Goal: Task Accomplishment & Management: Manage account settings

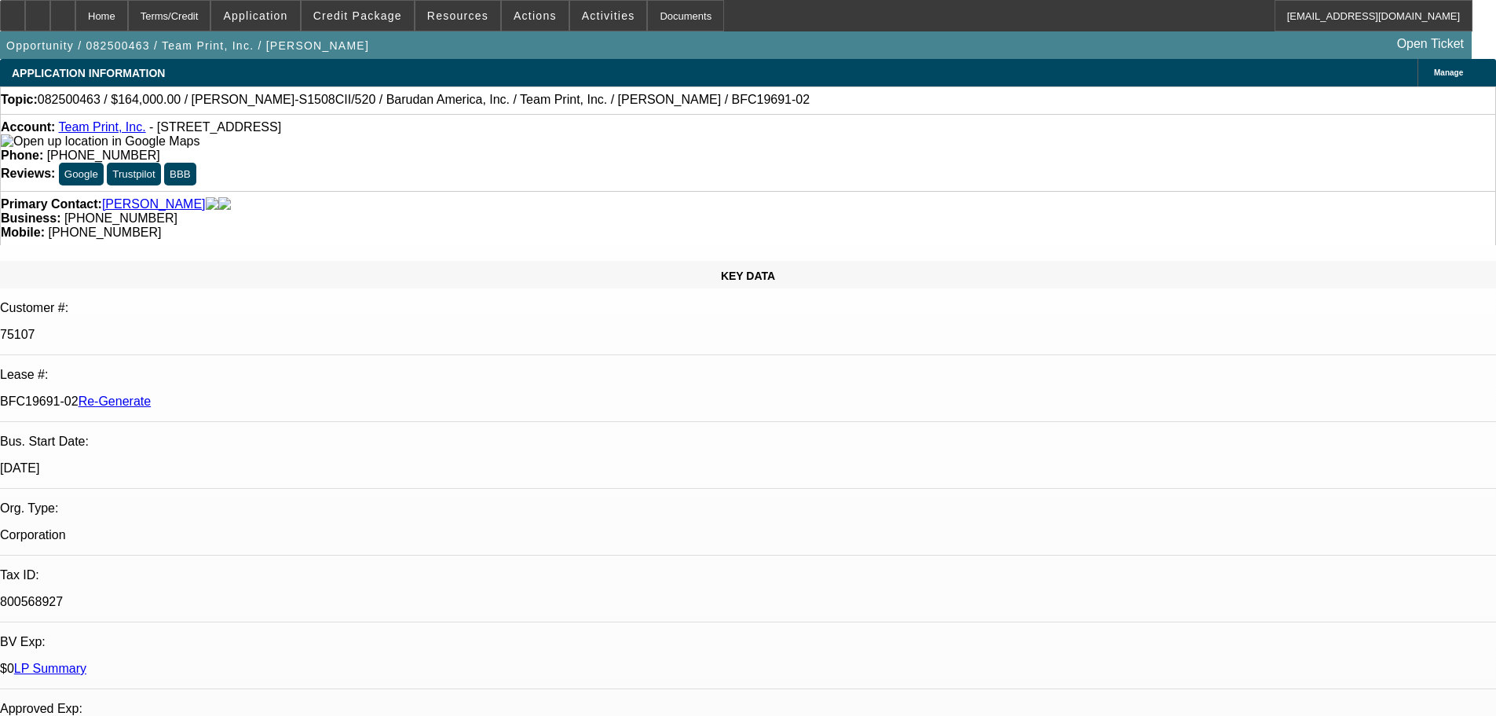
select select "4"
select select "0"
select select "2"
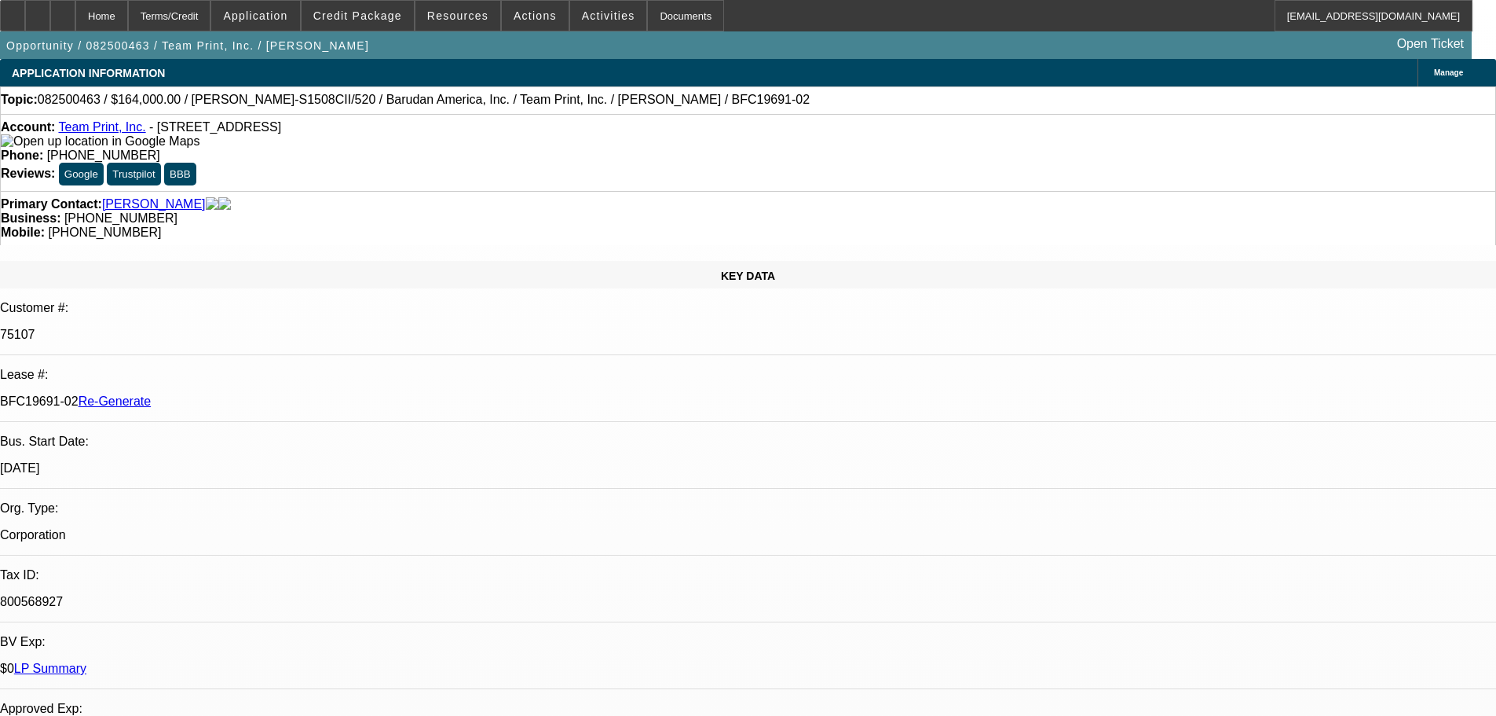
scroll to position [2508, 0]
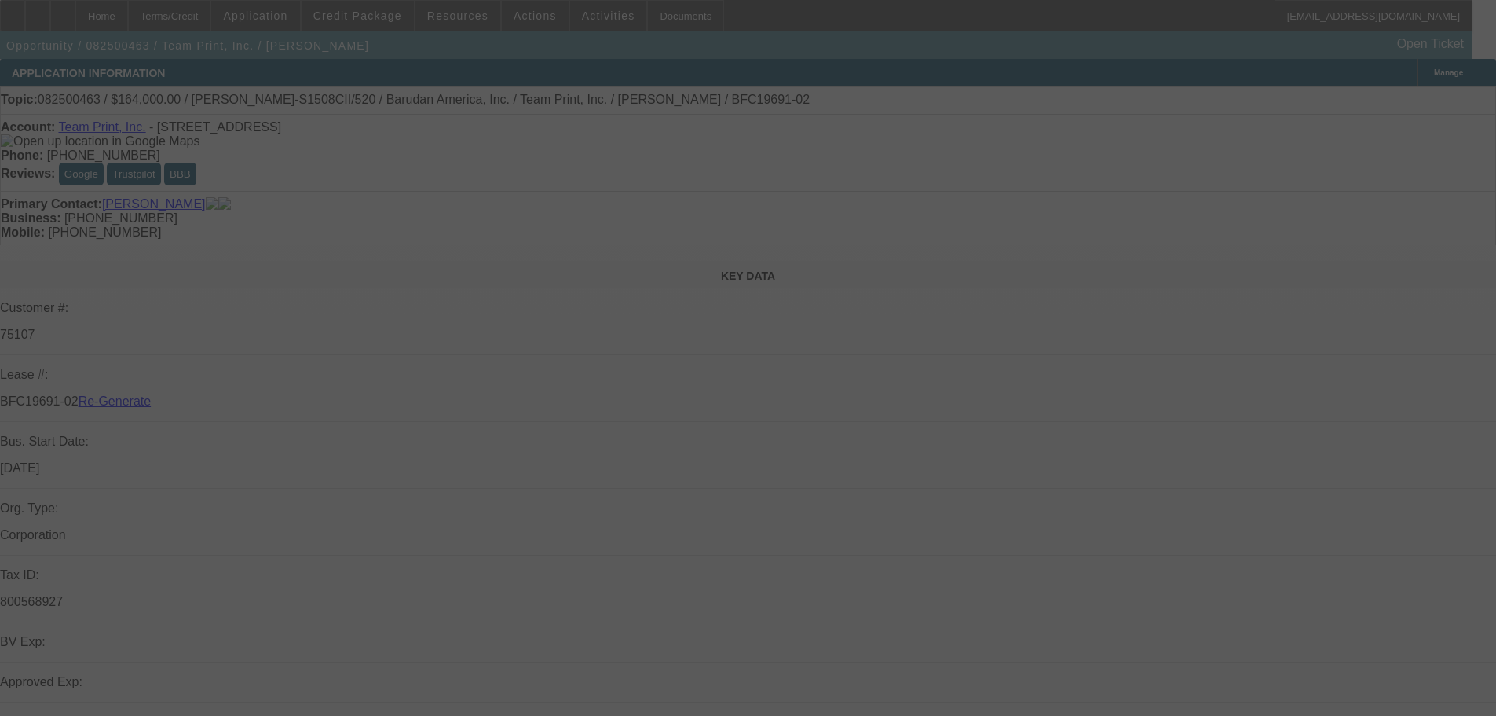
select select "4"
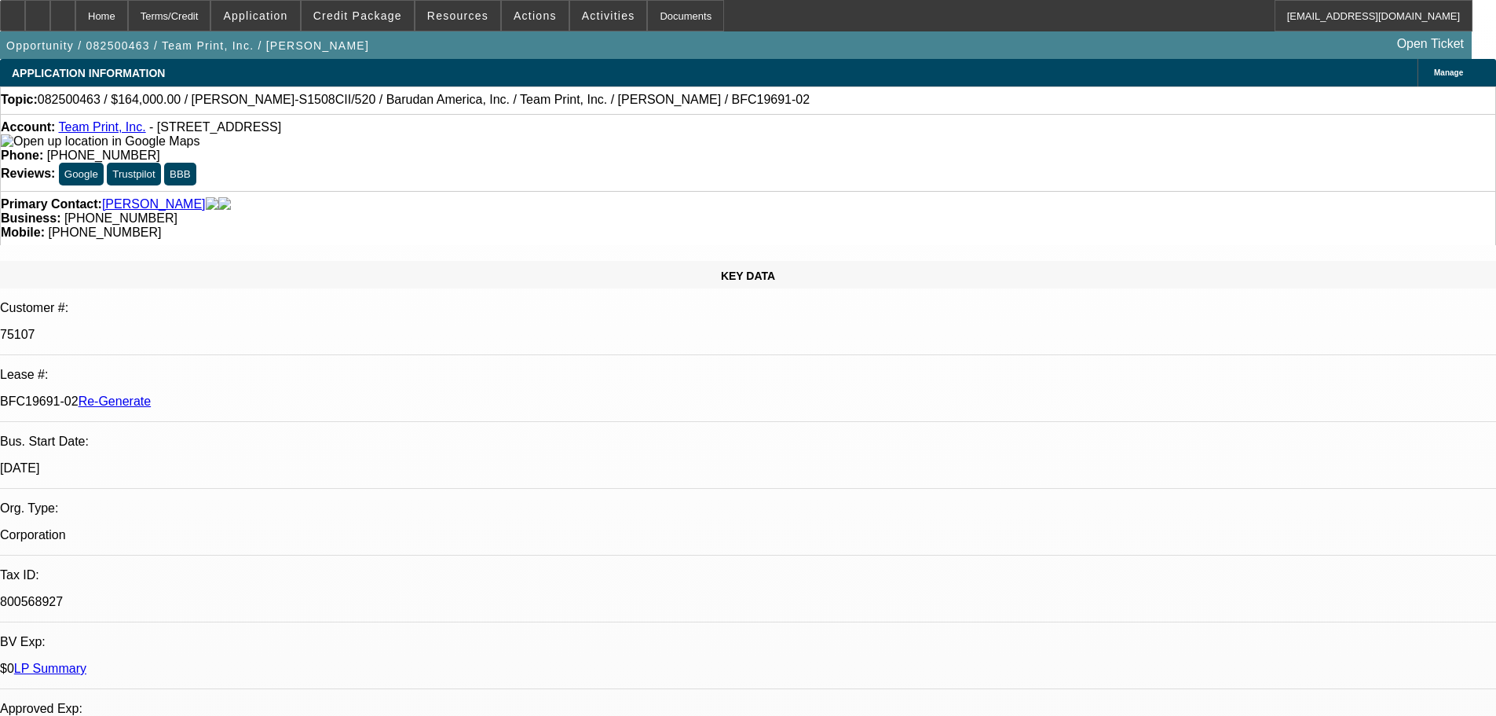
select select "0"
select select "1"
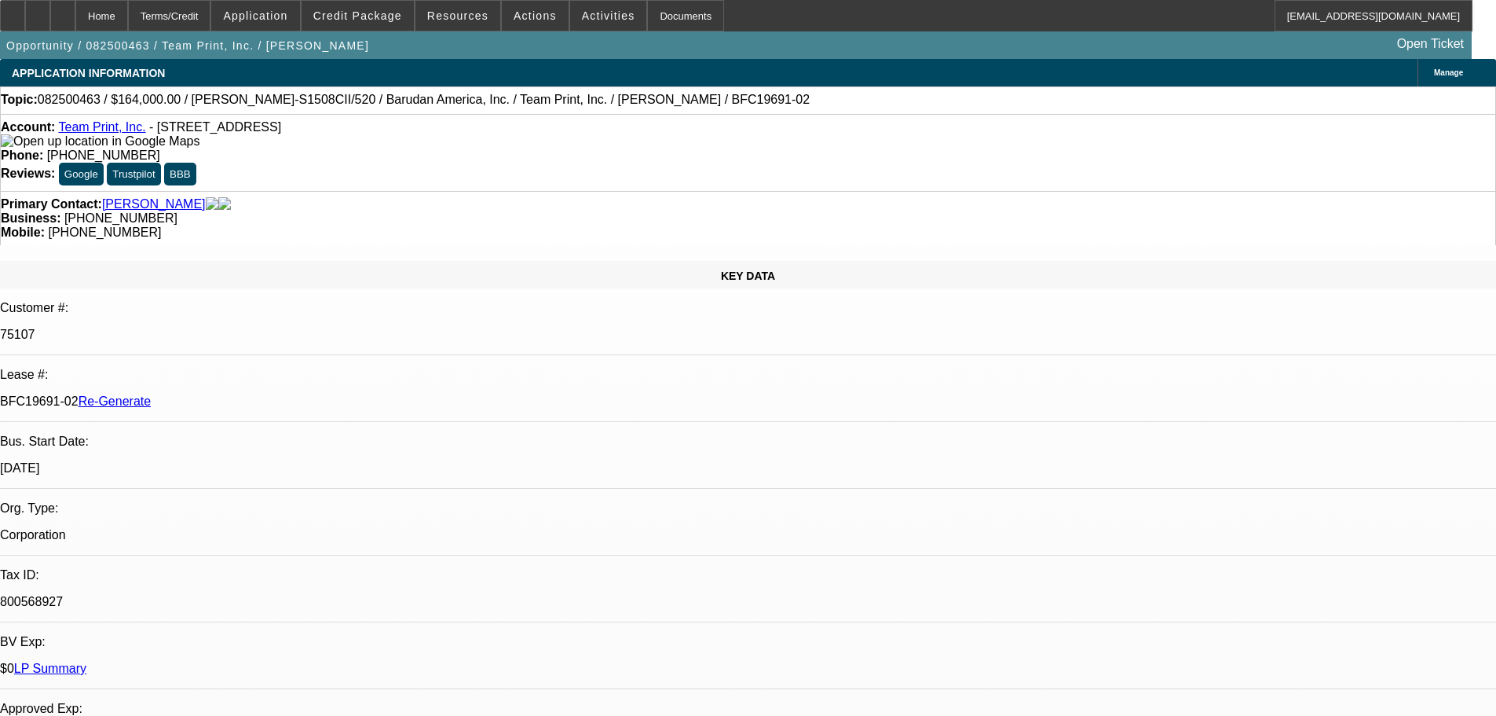
select select "2"
click at [594, 11] on span "Activities" at bounding box center [608, 15] width 53 height 13
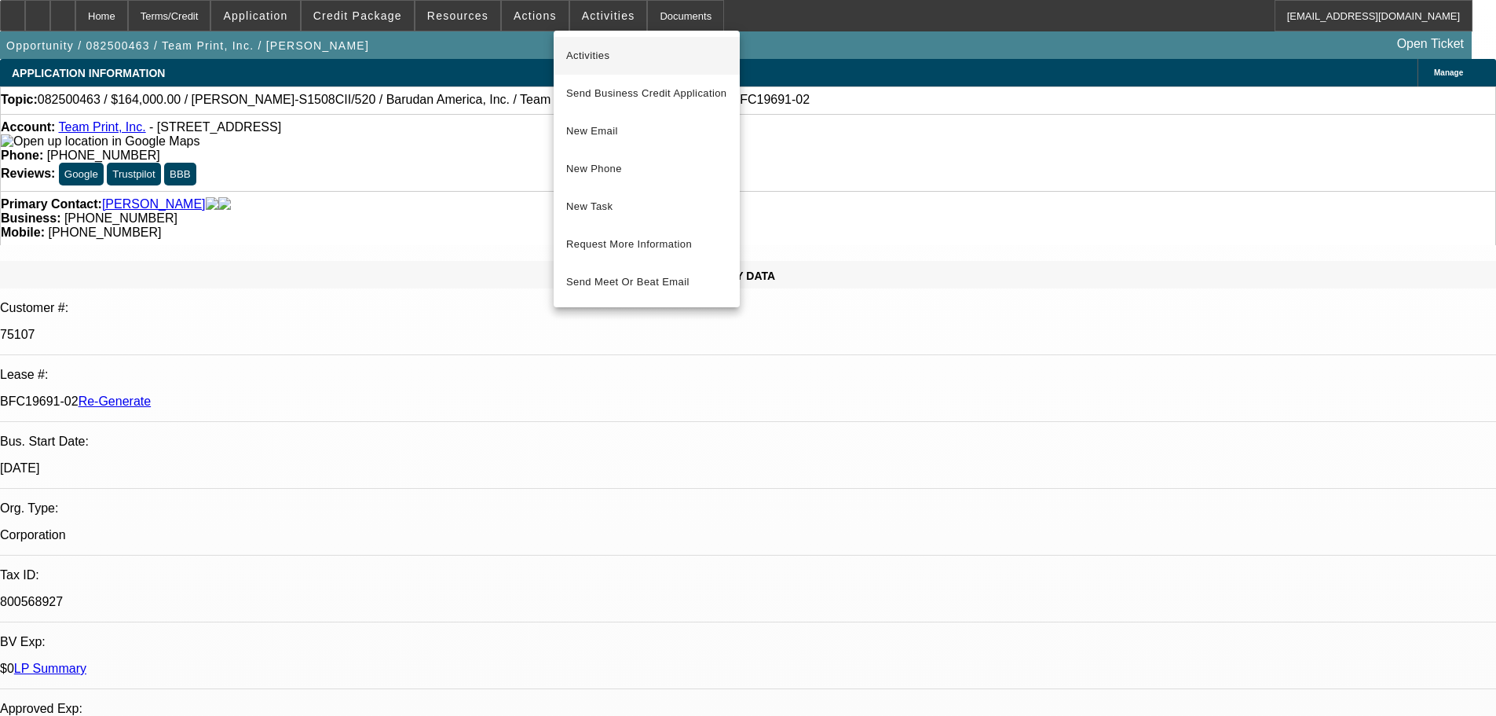
click at [588, 51] on span "Activities" at bounding box center [646, 55] width 161 height 19
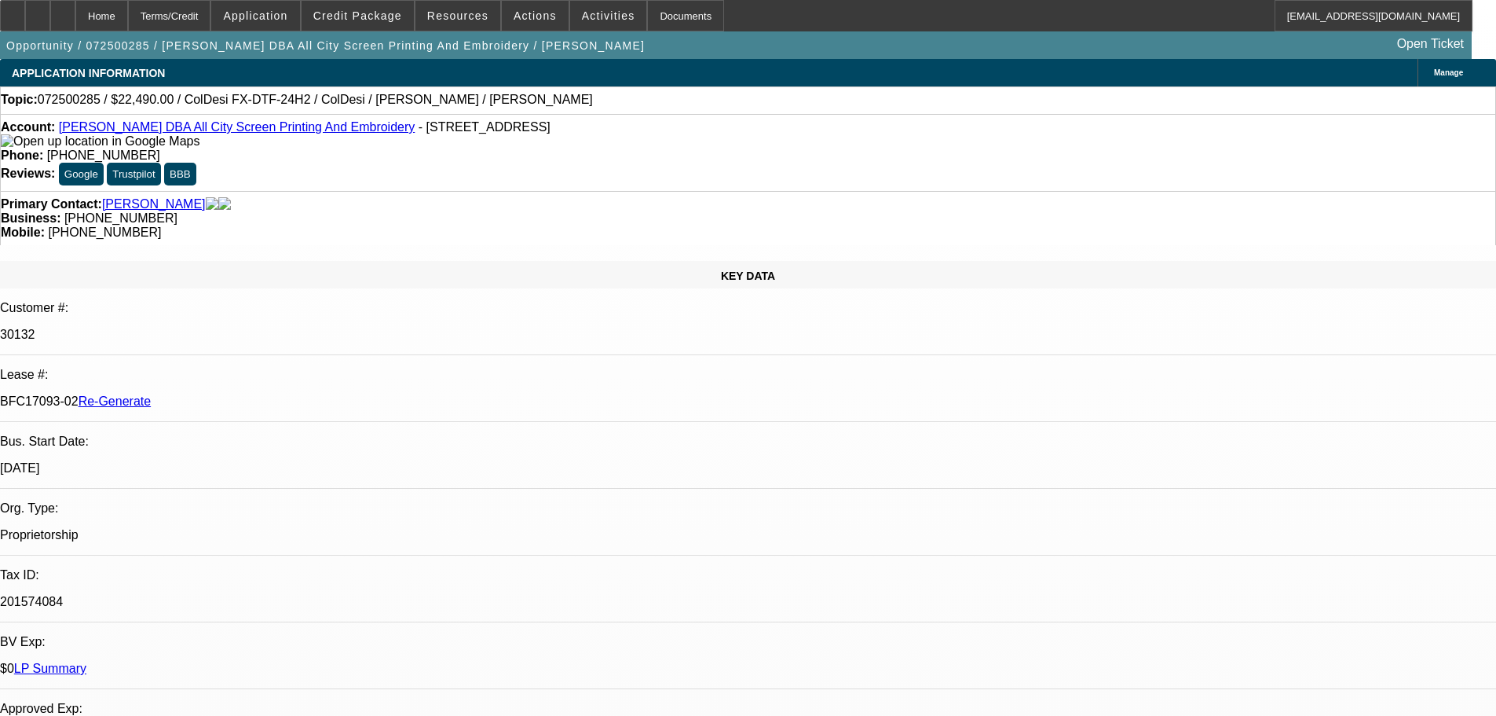
select select "3"
select select "0"
select select "0.1"
select select "4"
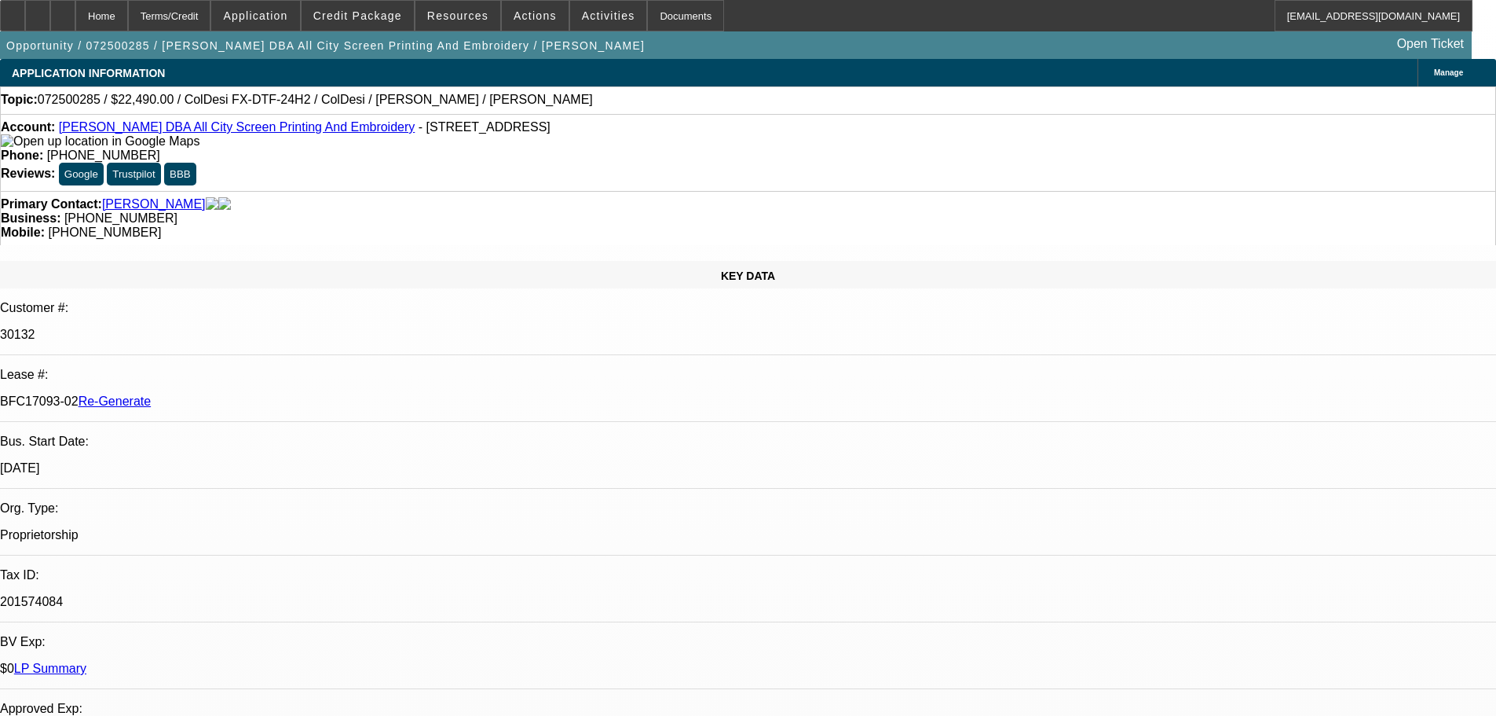
scroll to position [16, 0]
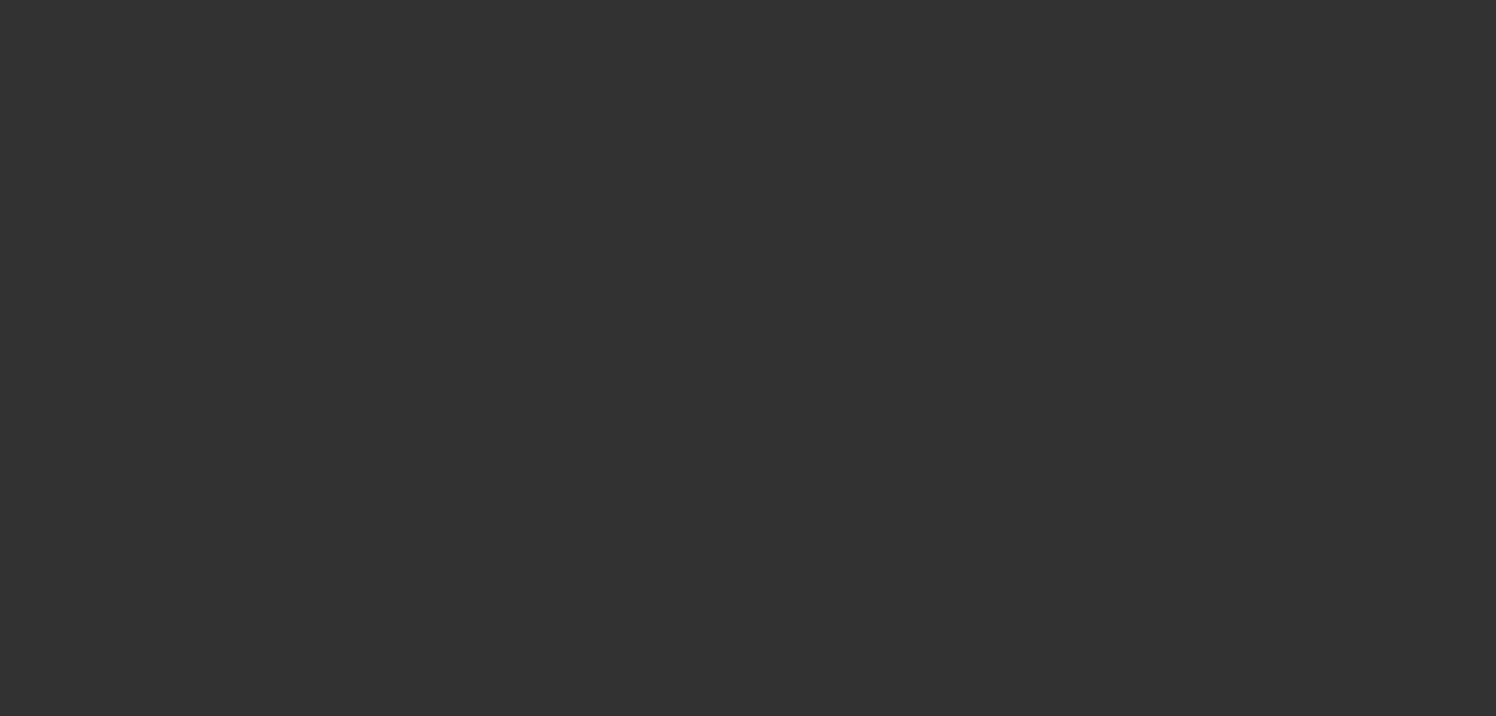
select select "3"
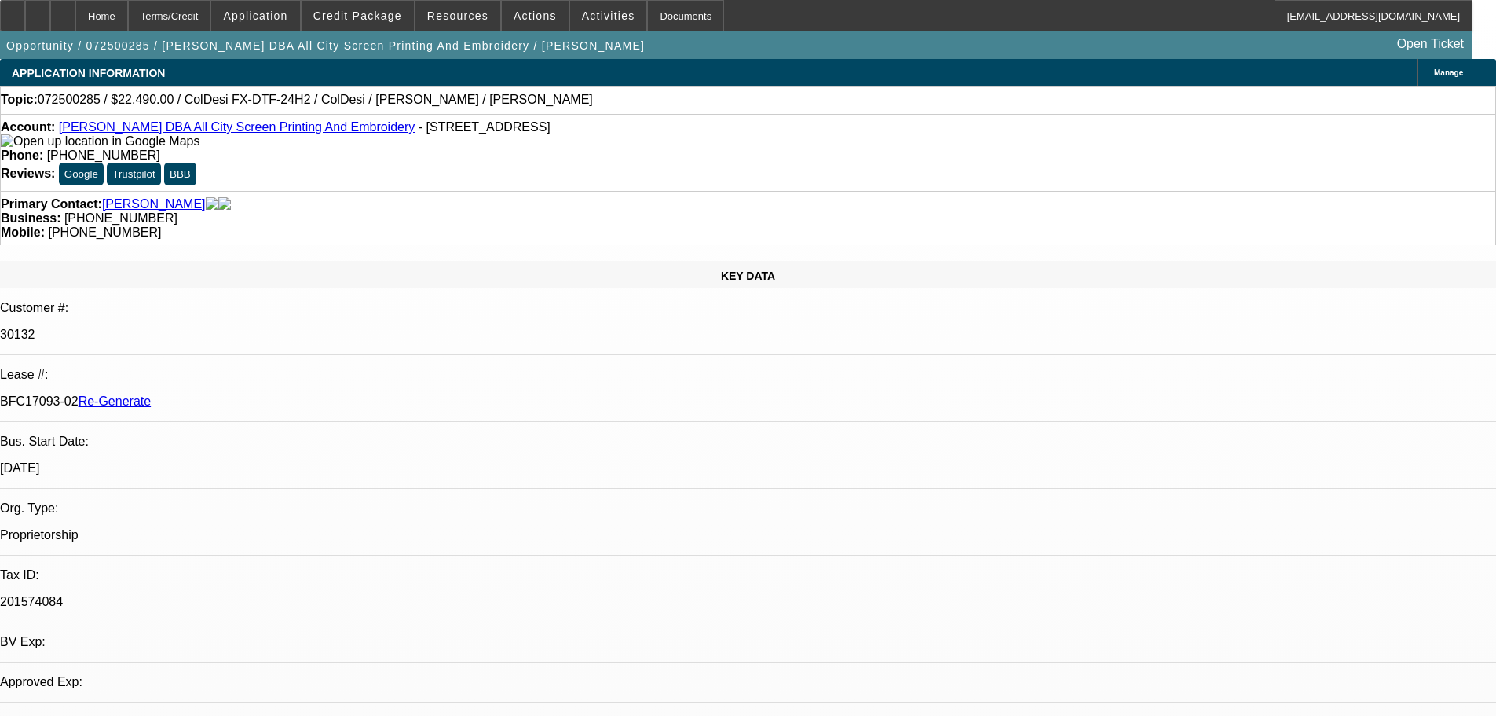
select select "0"
select select "0.1"
select select "4"
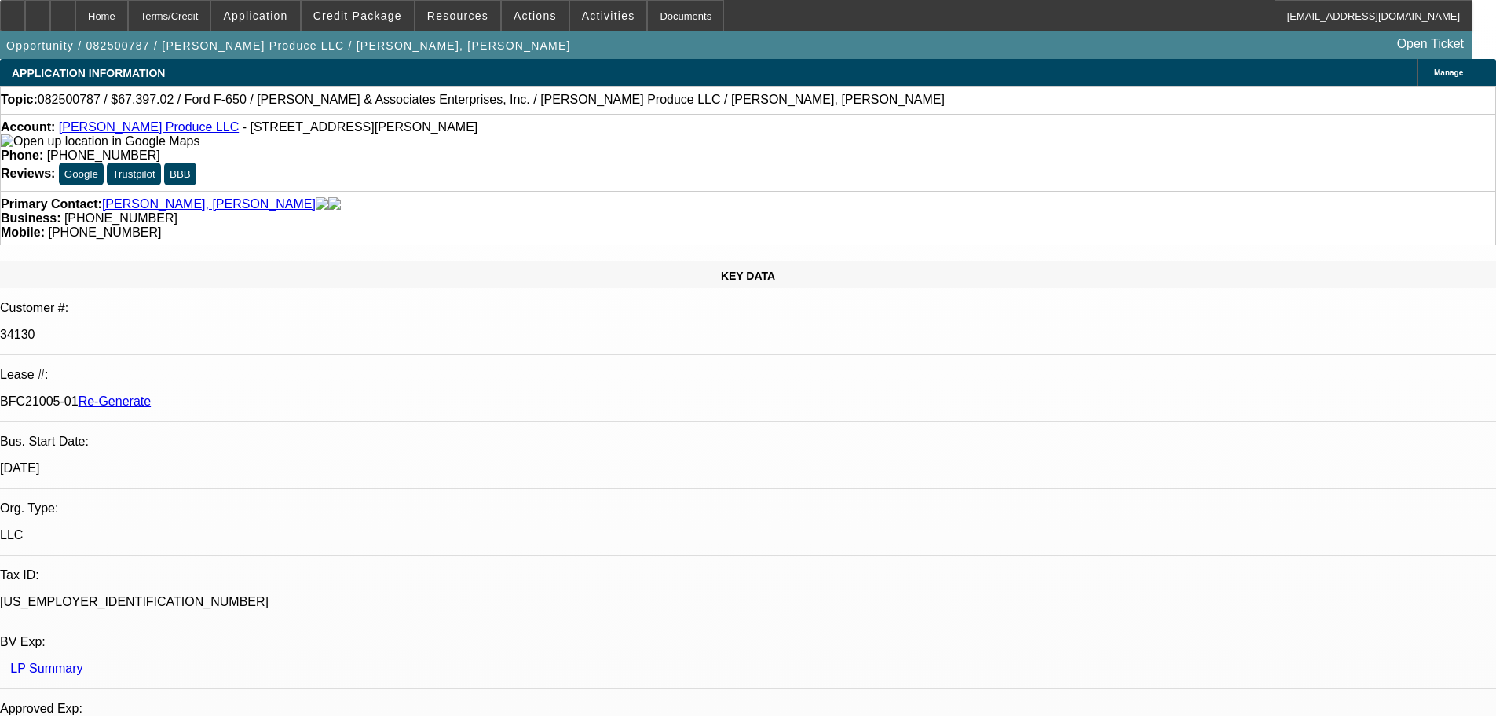
select select "4"
select select "0"
select select "6"
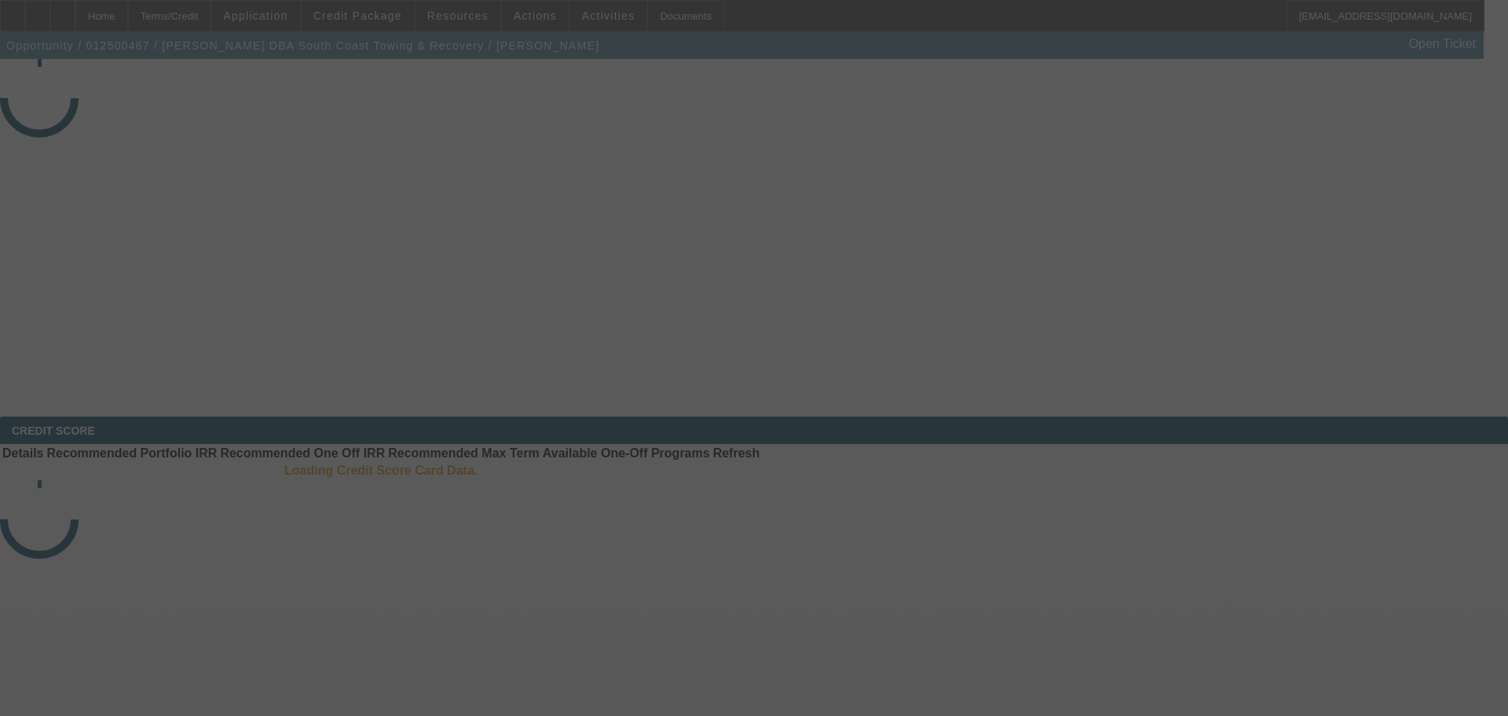
select select "4"
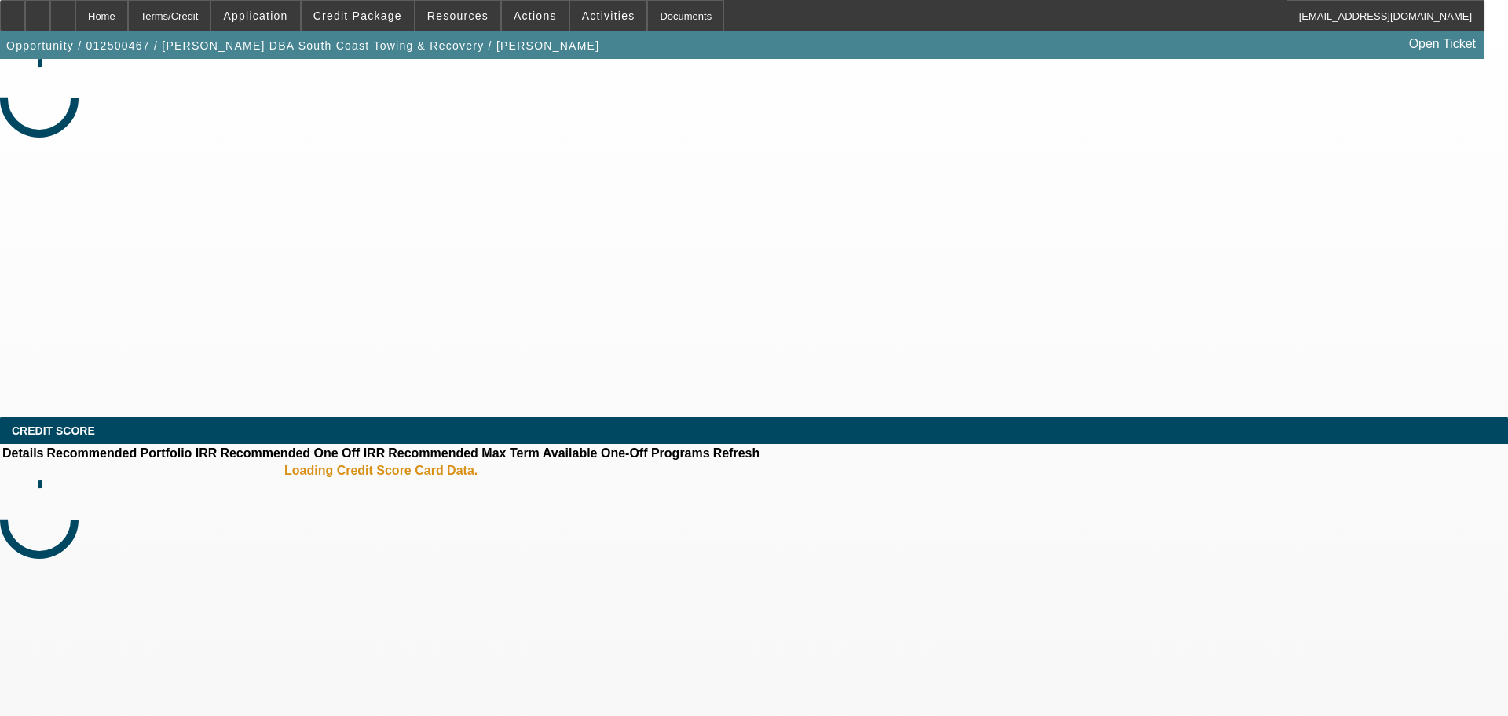
select select "0"
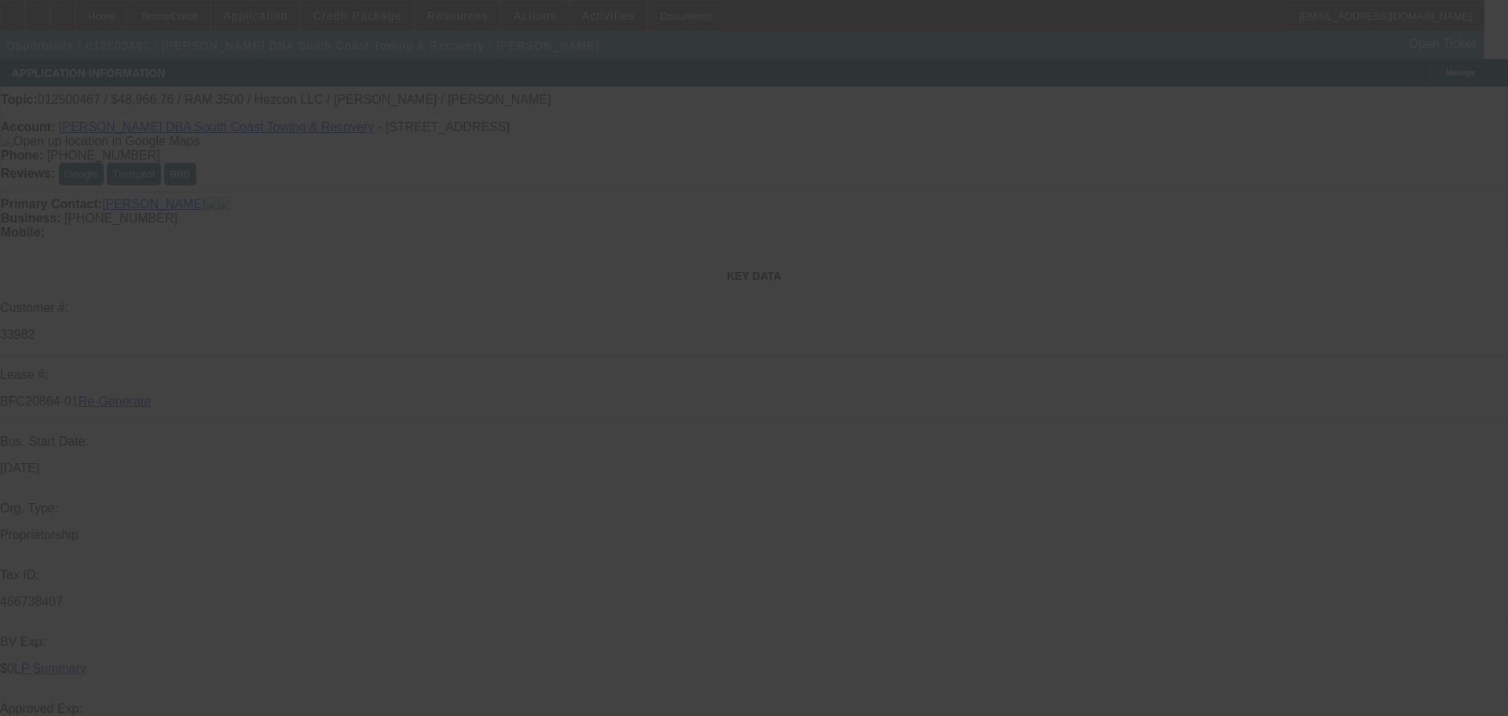
select select "1"
select select "3"
select select "6"
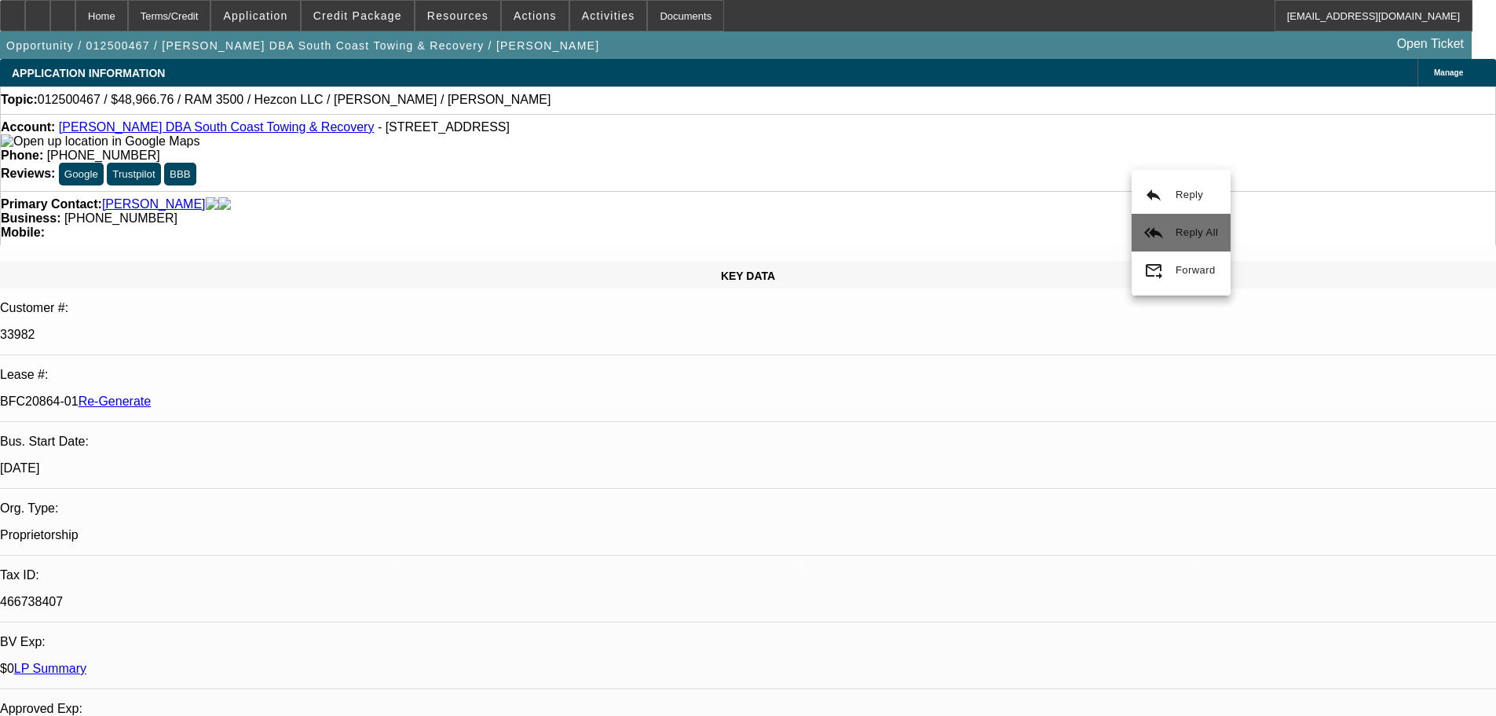
click at [1182, 240] on span "Reply All" at bounding box center [1197, 232] width 42 height 19
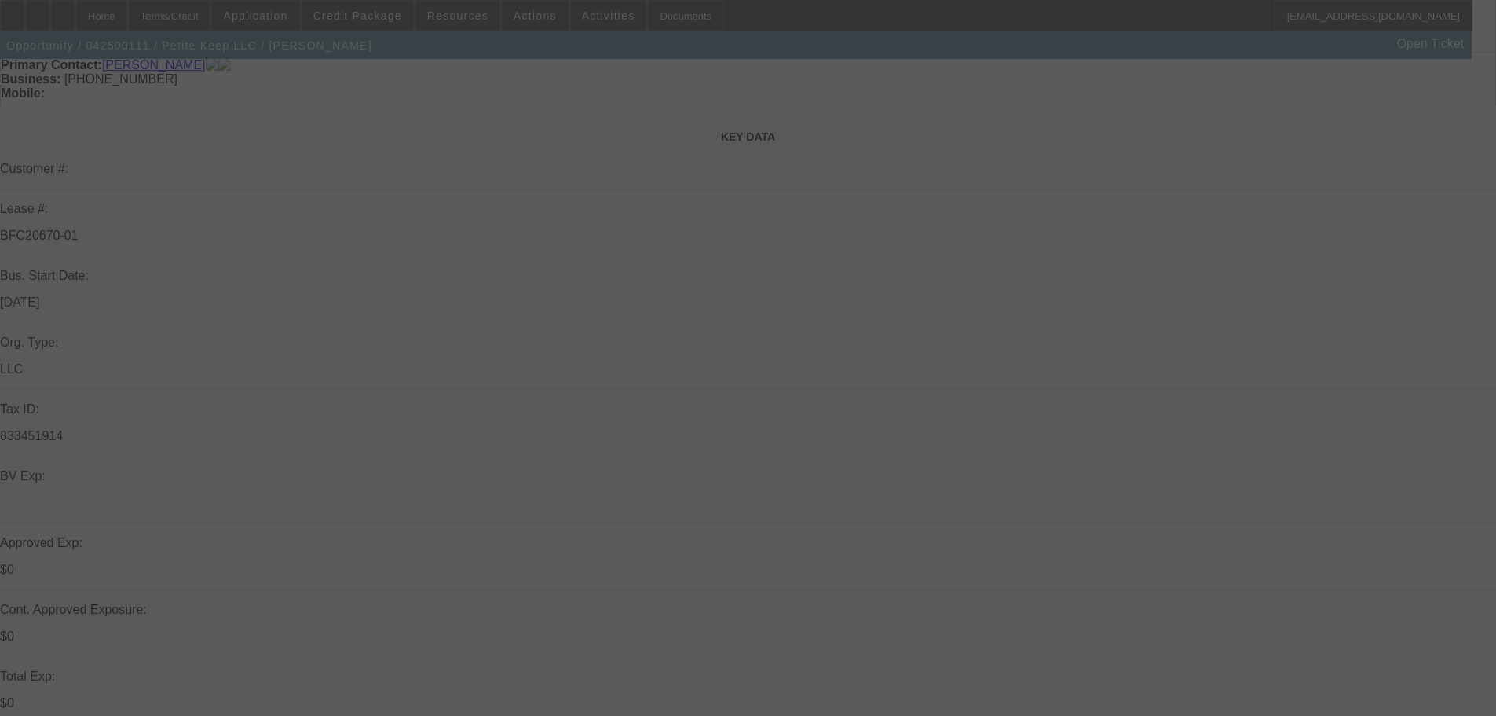
scroll to position [157, 0]
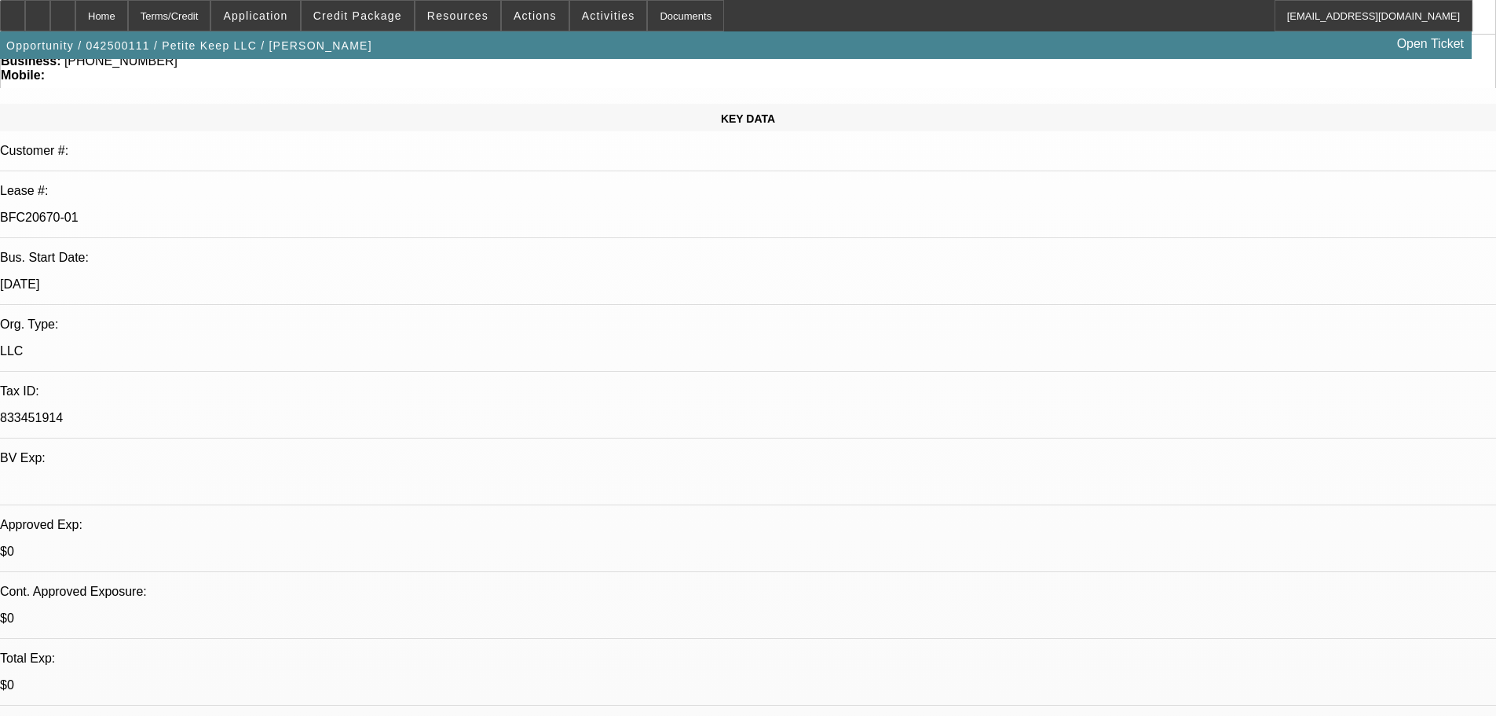
select select "0"
select select "2"
select select "0"
select select "6"
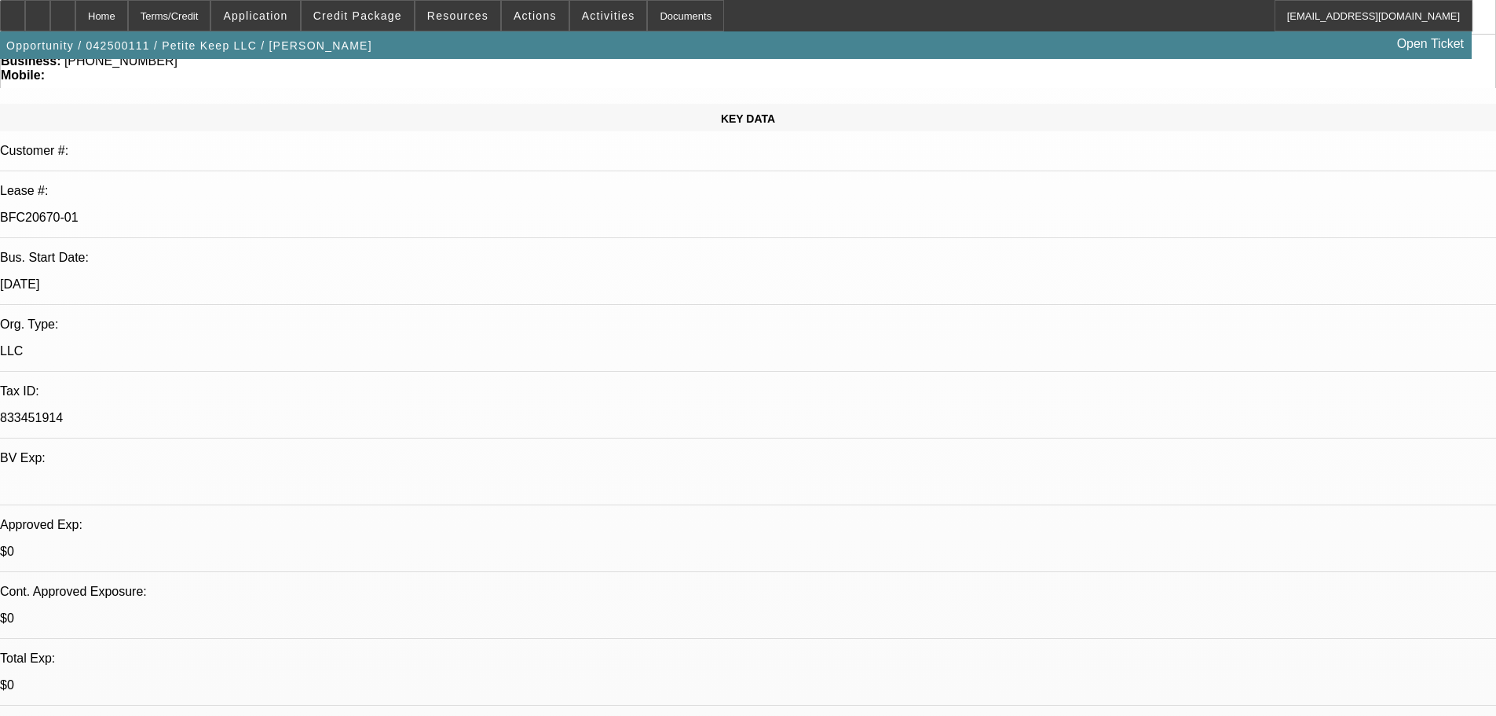
select select "0"
select select "2"
select select "0"
select select "6"
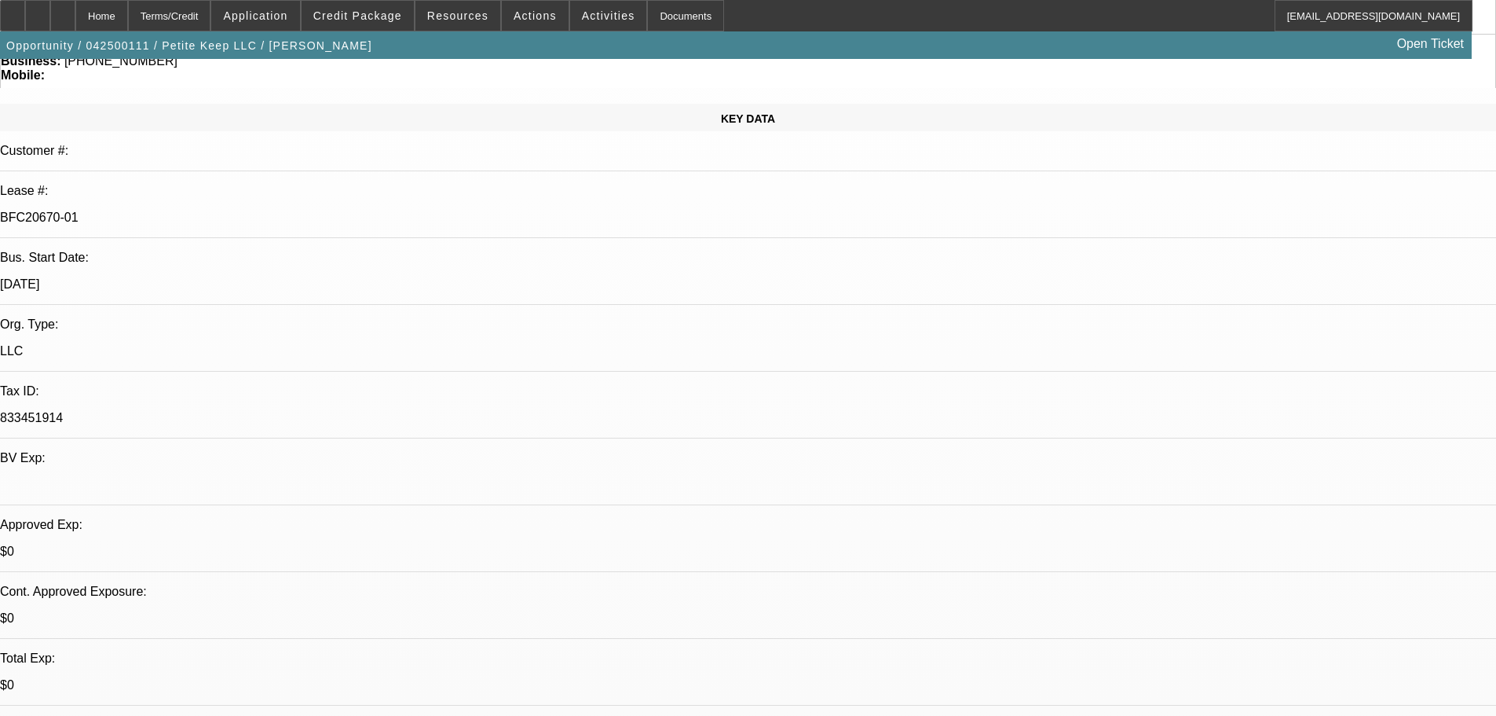
select select "0"
select select "2"
select select "0"
select select "6"
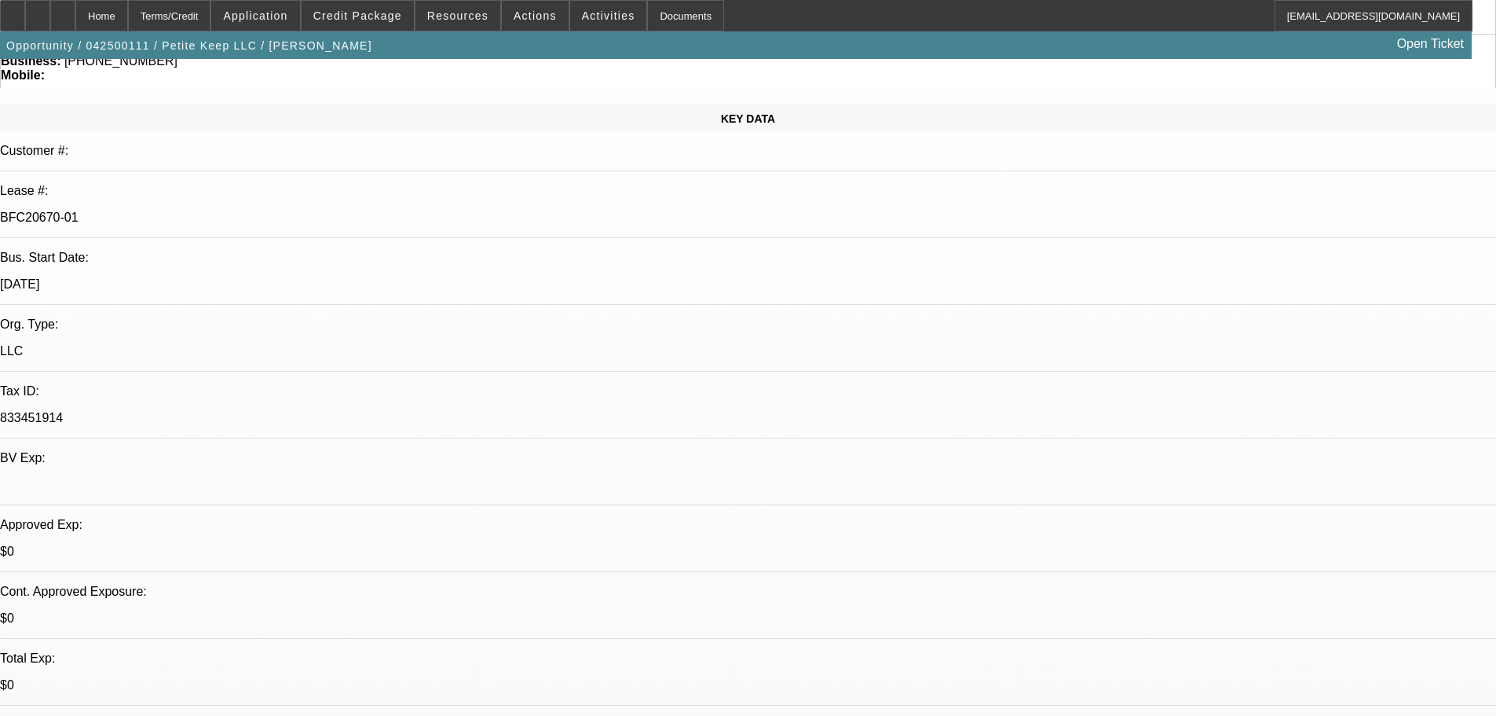
select select "0"
select select "2"
select select "0"
select select "6"
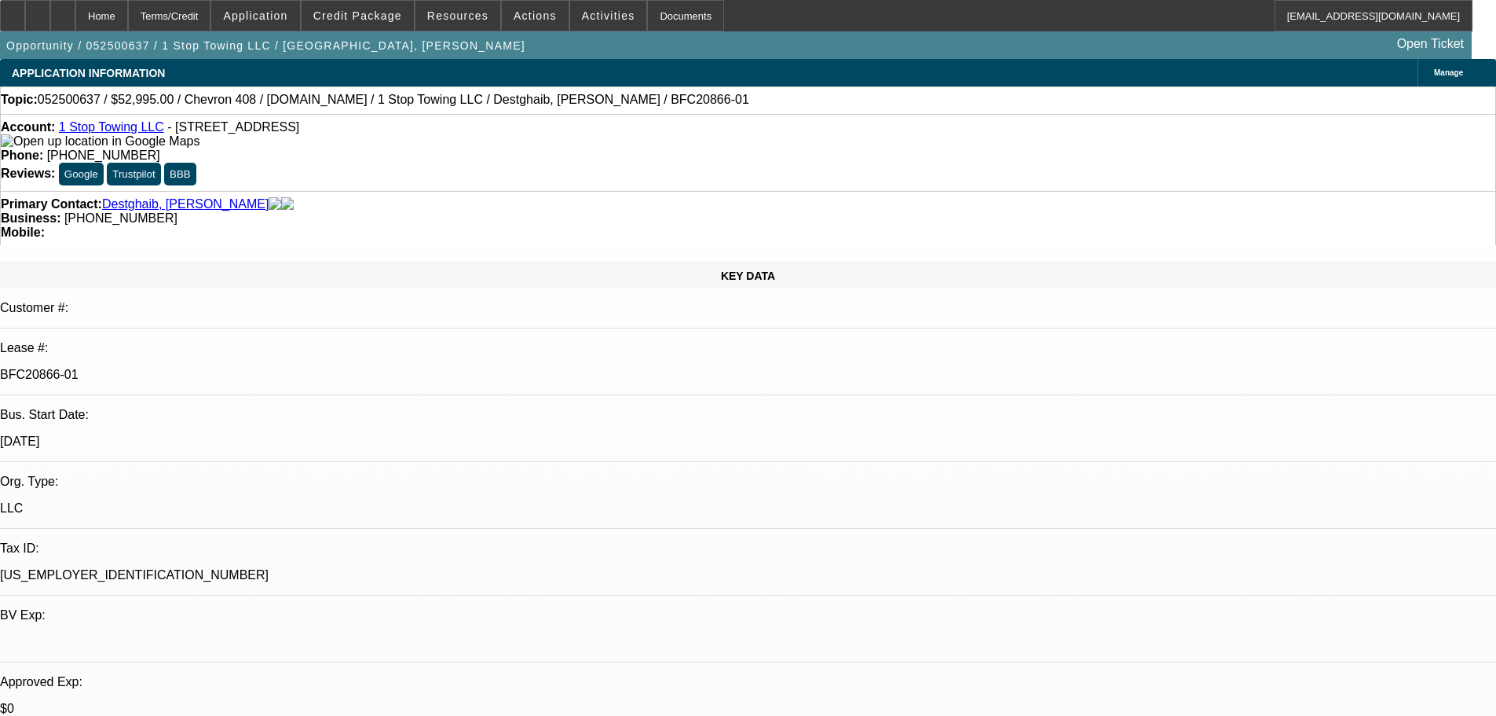
select select "0"
select select "0.1"
select select "0"
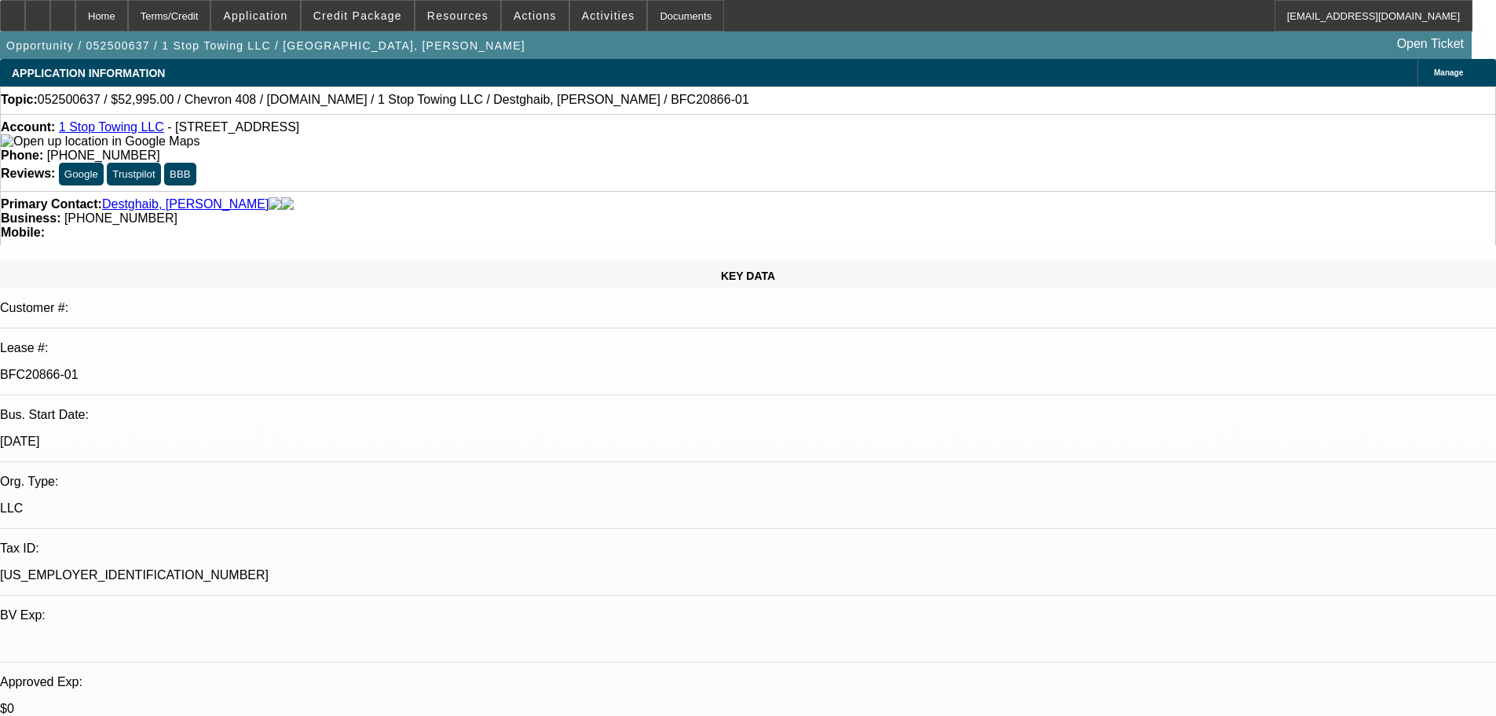
select select "0.1"
select select "0"
select select "0.1"
select select "0"
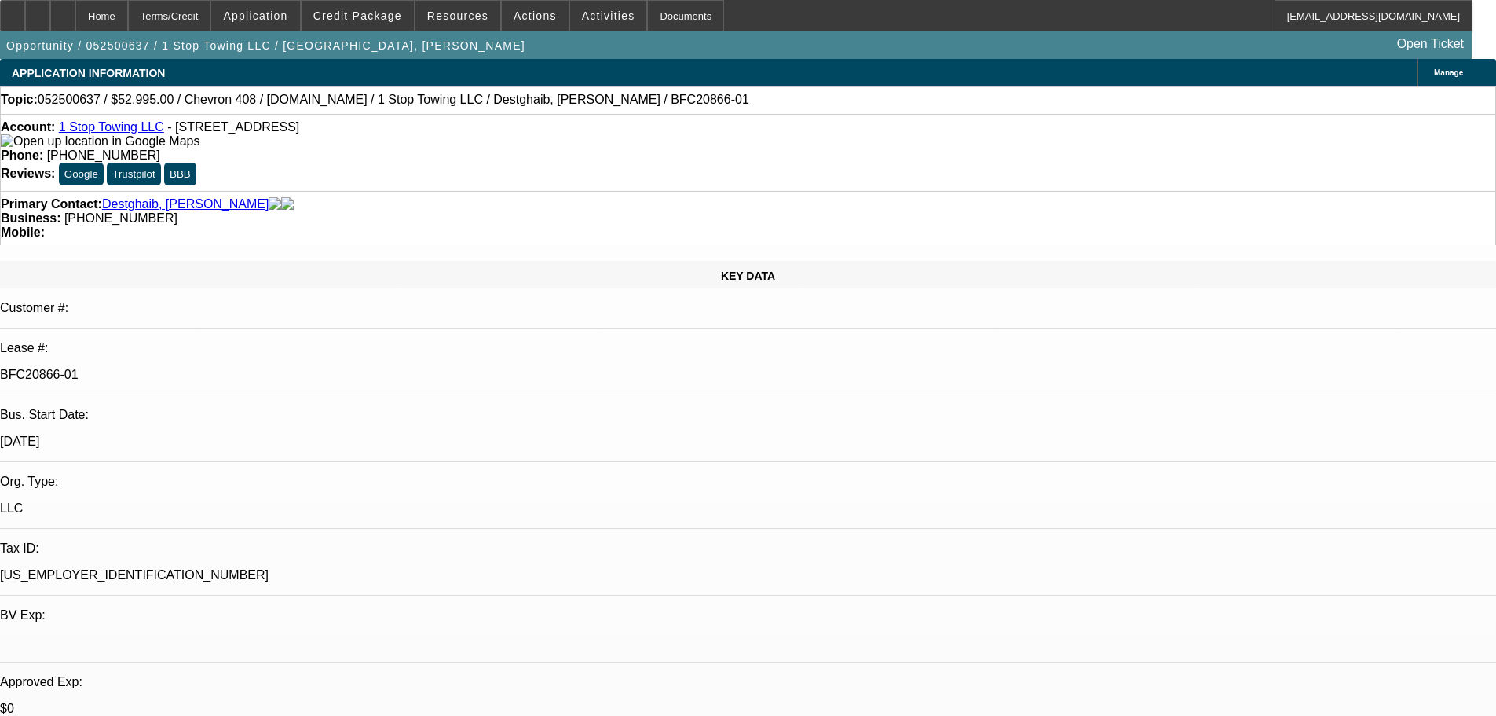
select select "0"
select select "0.1"
select select "1"
select select "3"
select select "5"
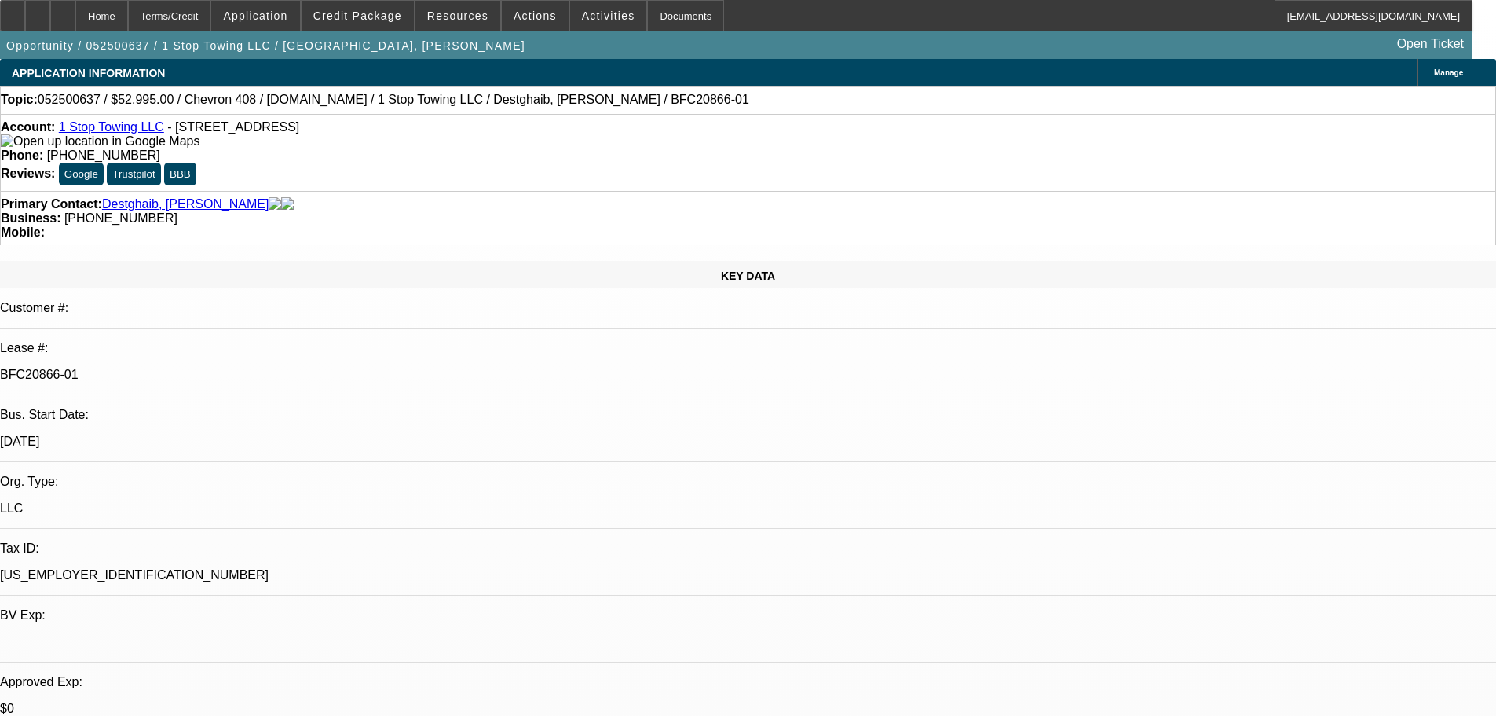
select select "1"
select select "3"
select select "5"
select select "1"
select select "3"
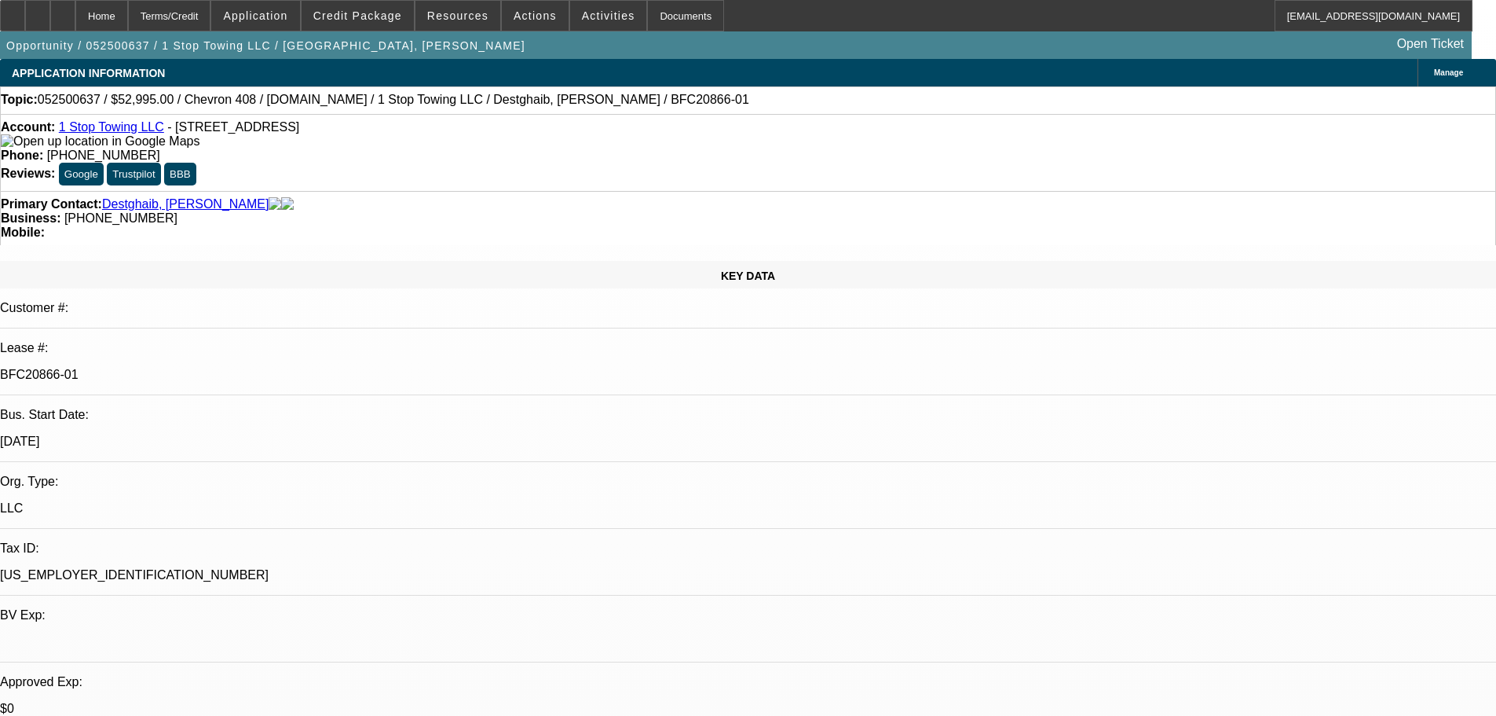
select select "5"
select select "1"
select select "3"
select select "5"
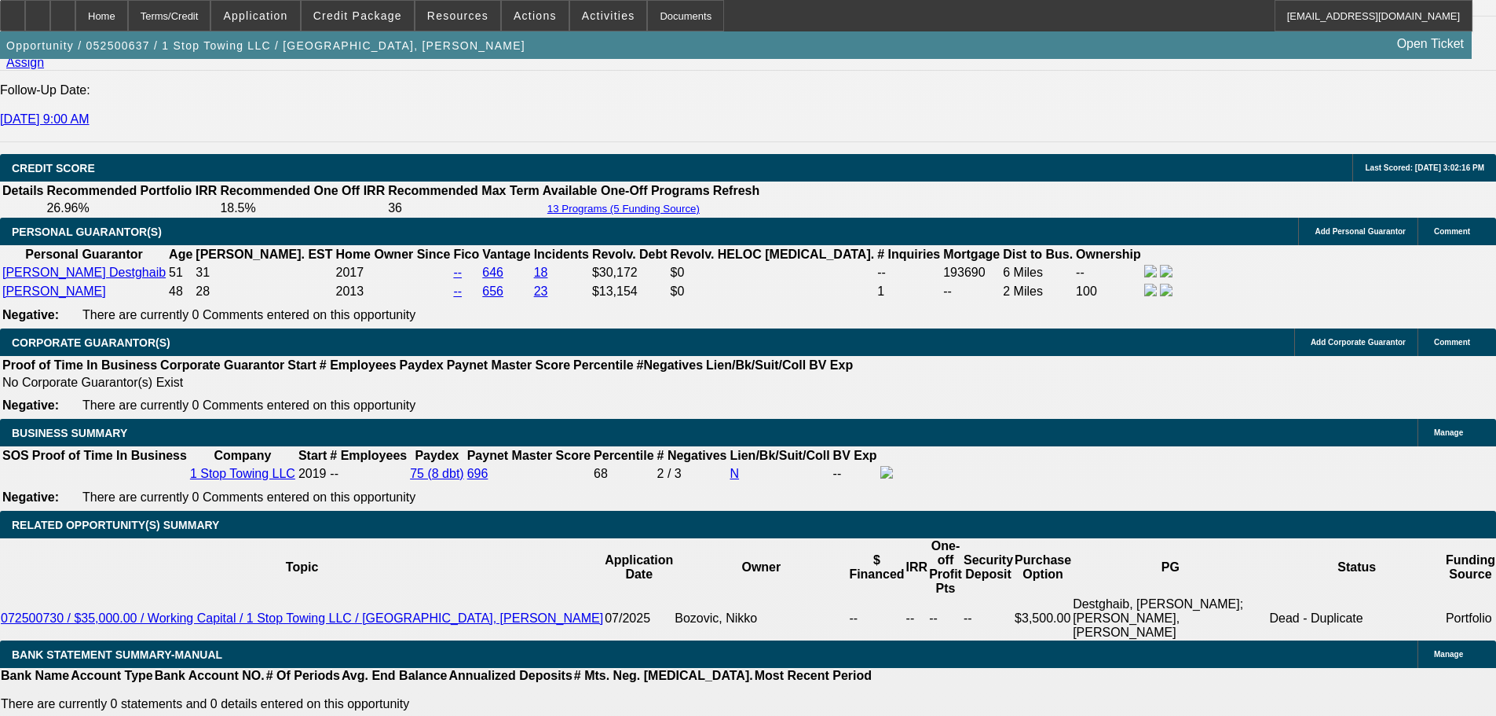
scroll to position [2121, 0]
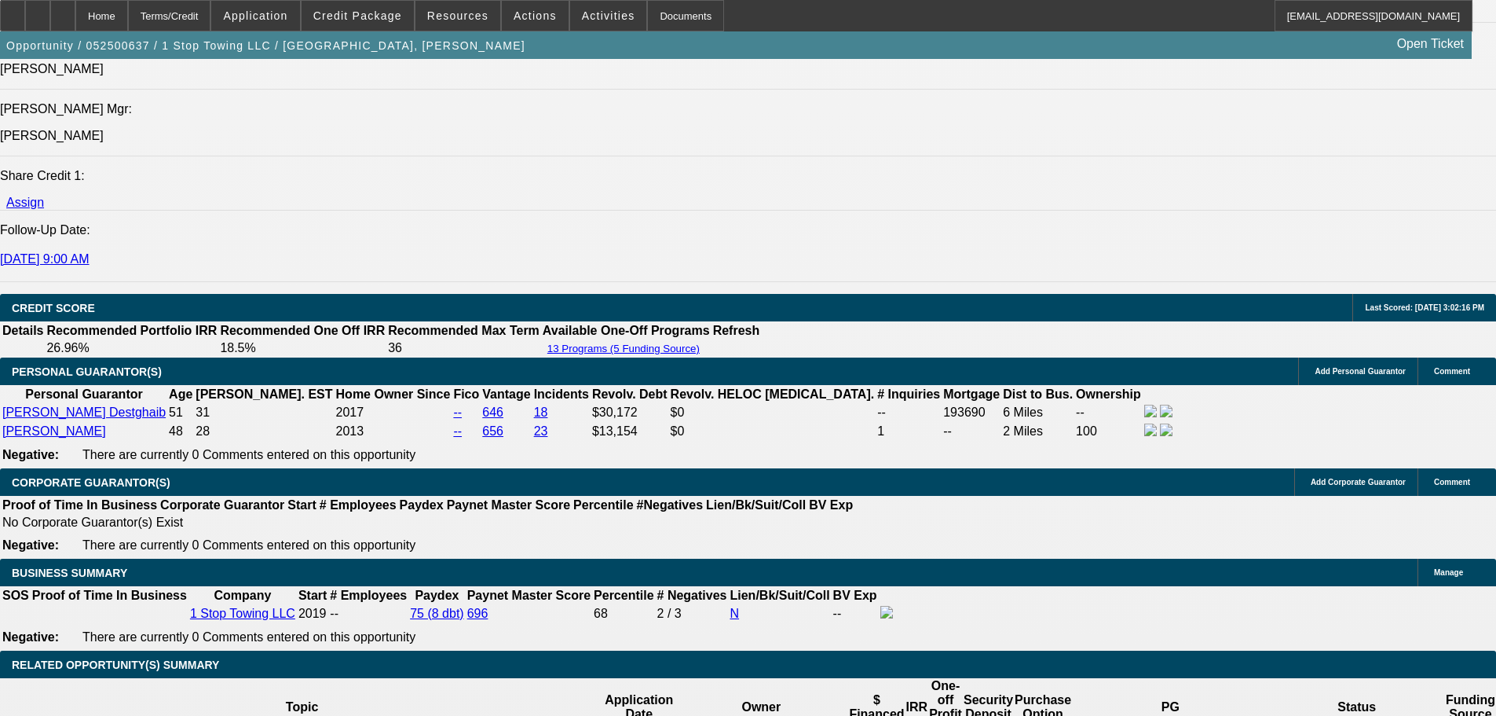
scroll to position [1964, 0]
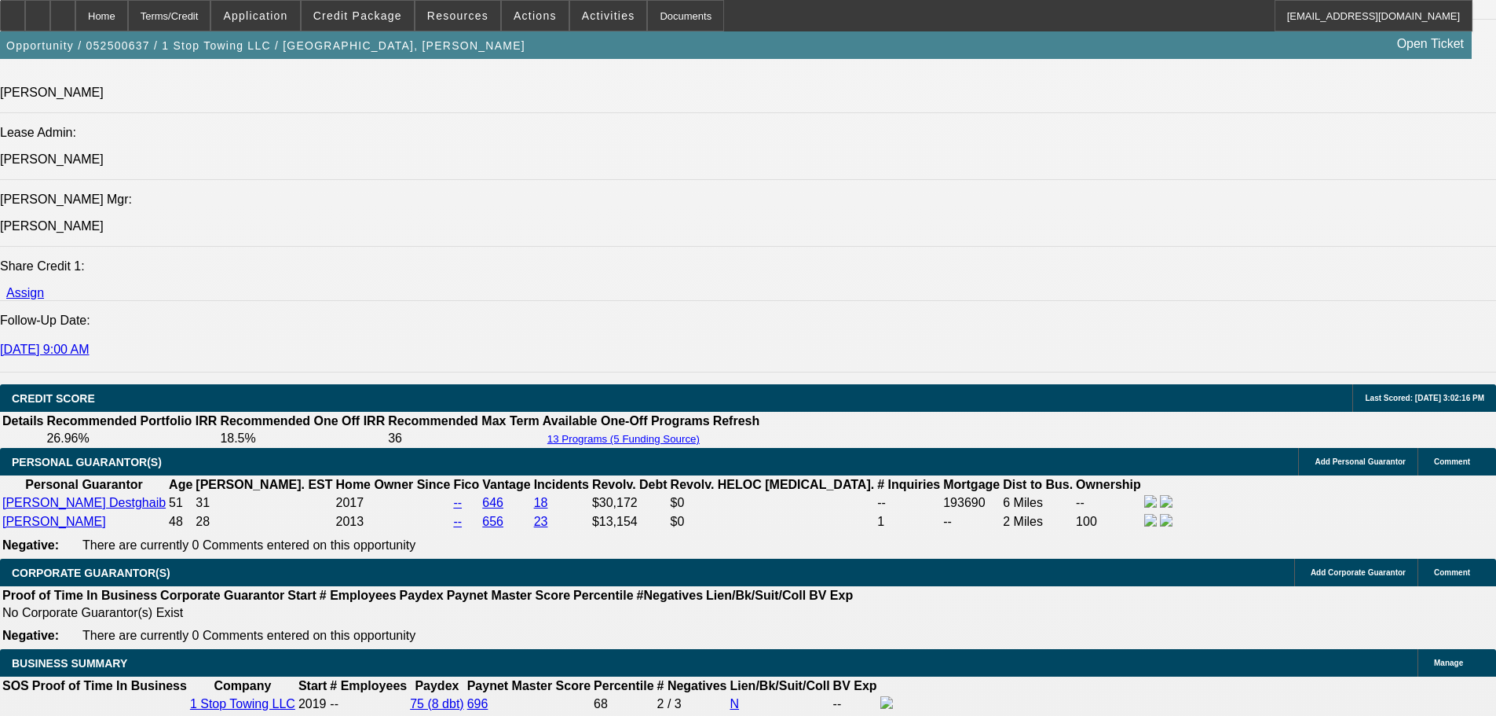
drag, startPoint x: 166, startPoint y: 200, endPoint x: 485, endPoint y: 246, distance: 322.9
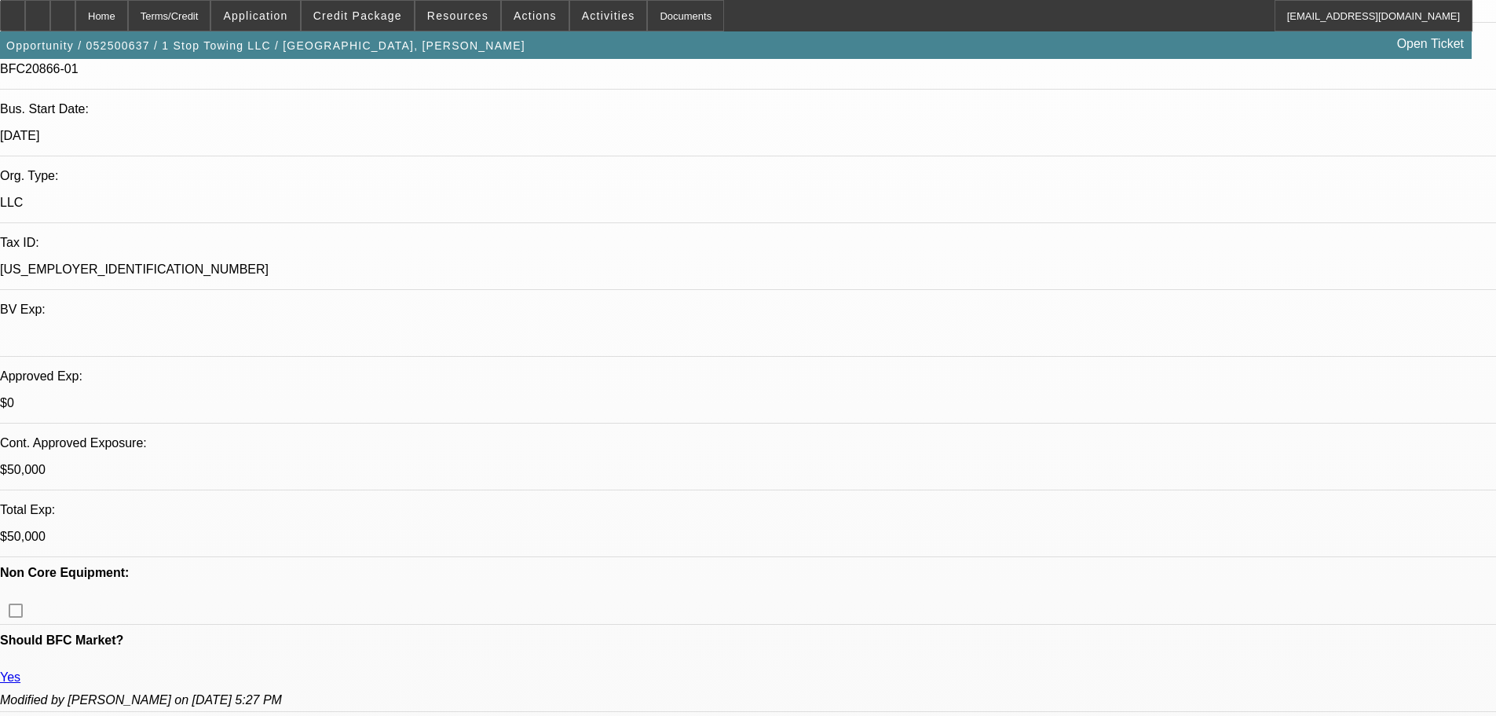
scroll to position [157, 0]
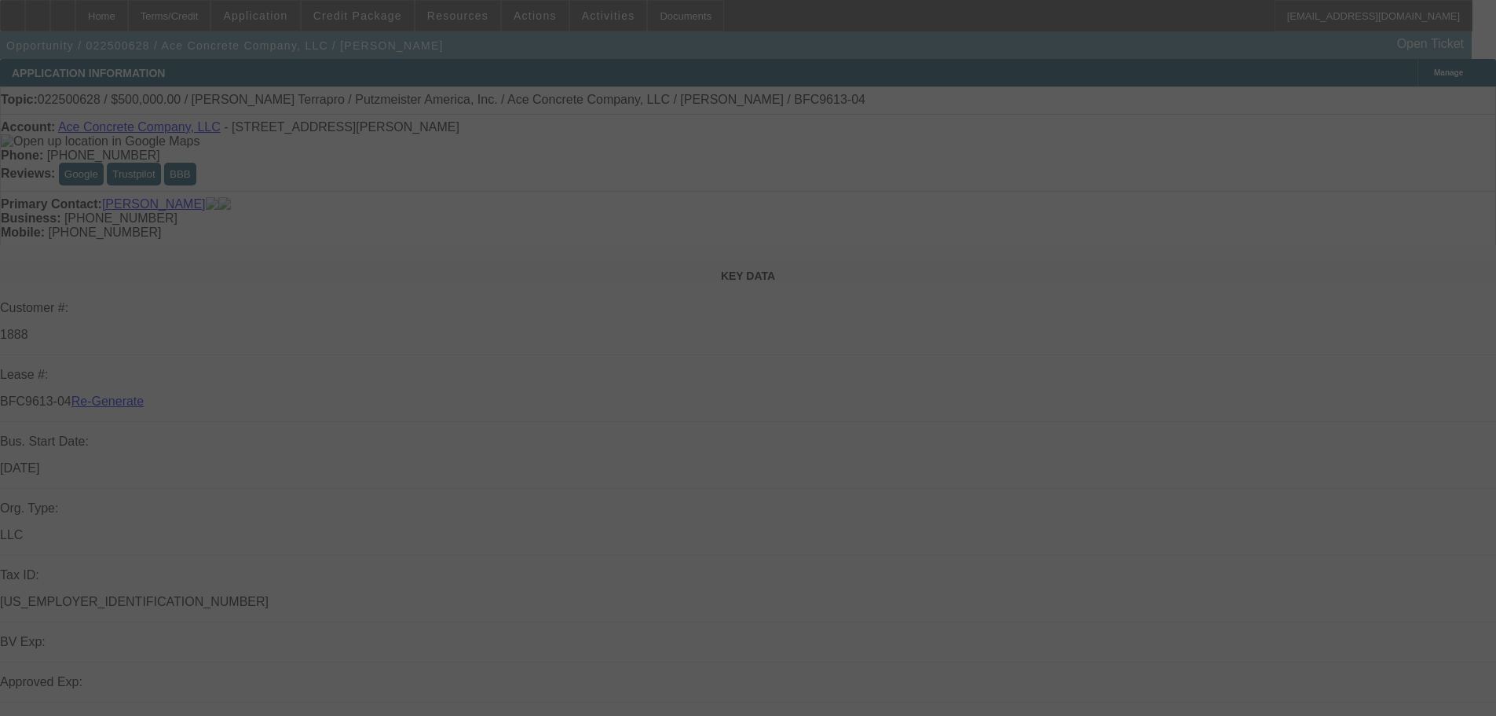
select select "4"
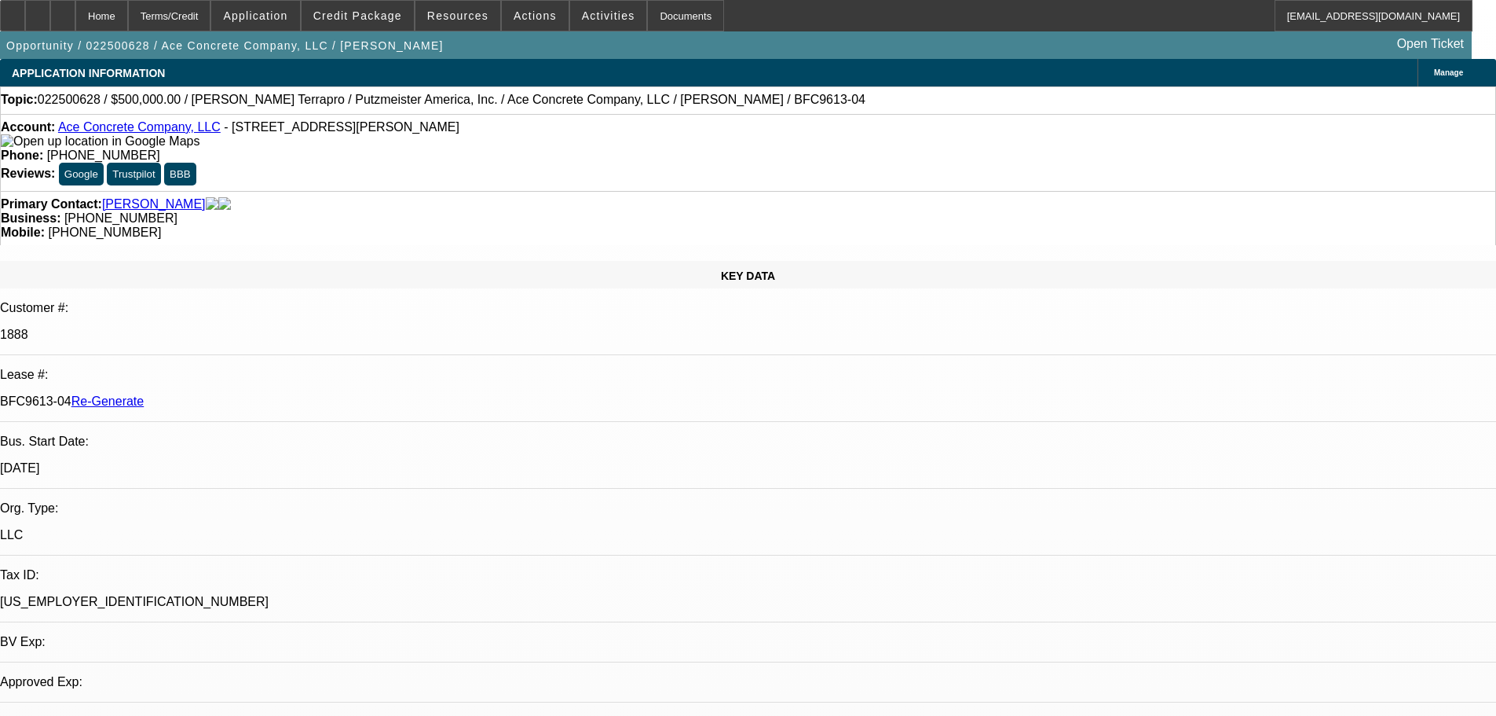
select select "0"
select select "1"
select select "3"
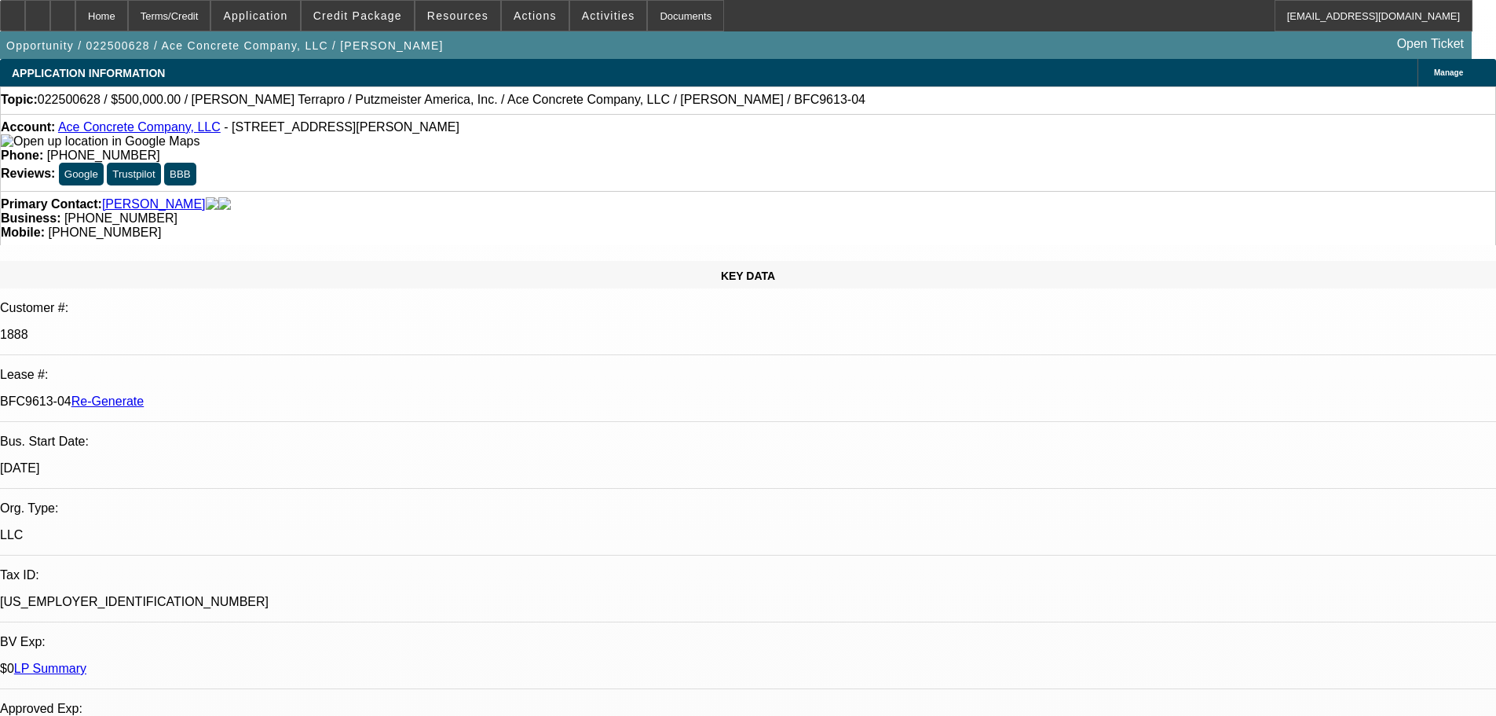
select select "6"
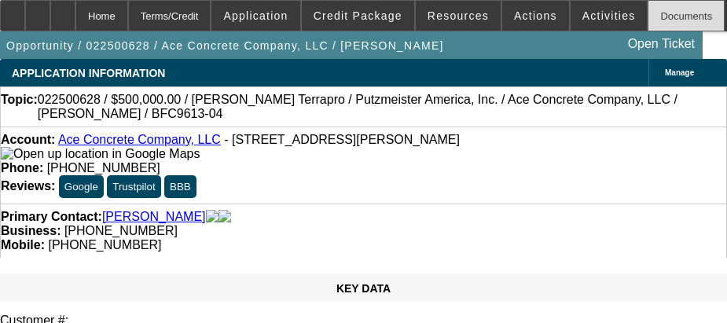
click at [647, 16] on div "Documents" at bounding box center [685, 15] width 77 height 31
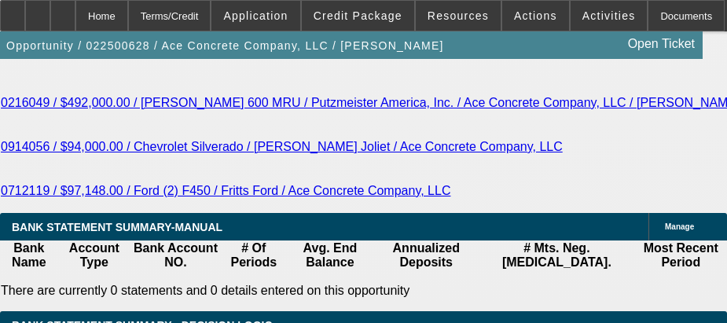
scroll to position [3142, 0]
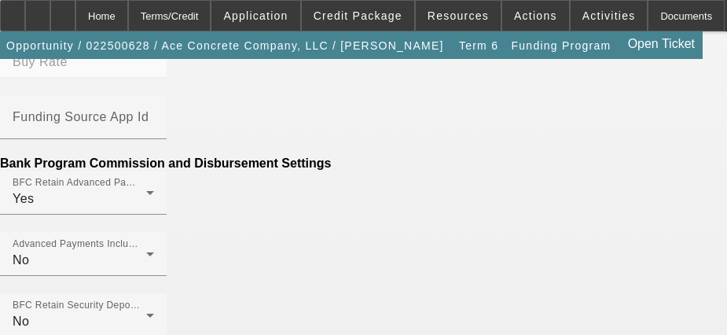
scroll to position [878, 0]
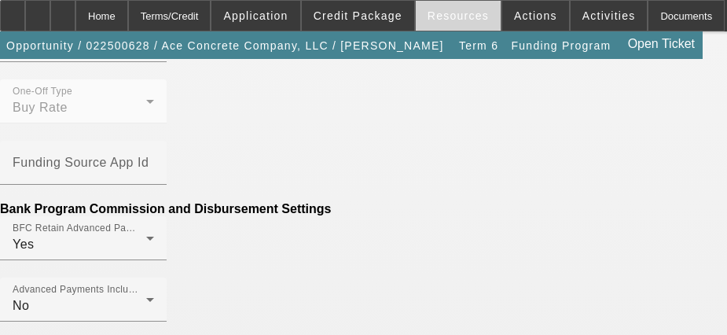
click at [455, 22] on span at bounding box center [458, 16] width 85 height 38
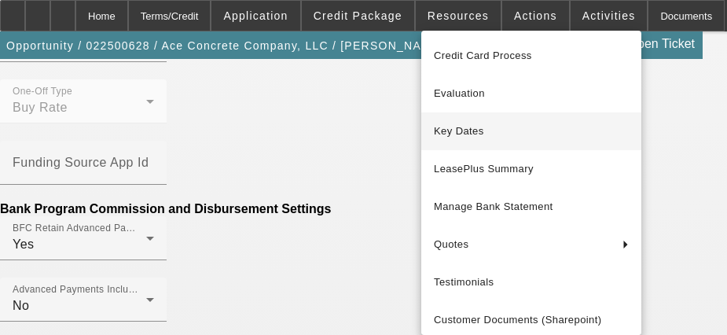
click at [451, 127] on span "Key Dates" at bounding box center [531, 131] width 195 height 19
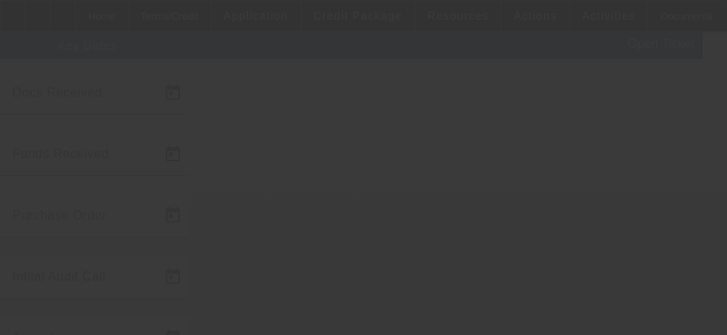
scroll to position [266, 0]
type input "[DATE]"
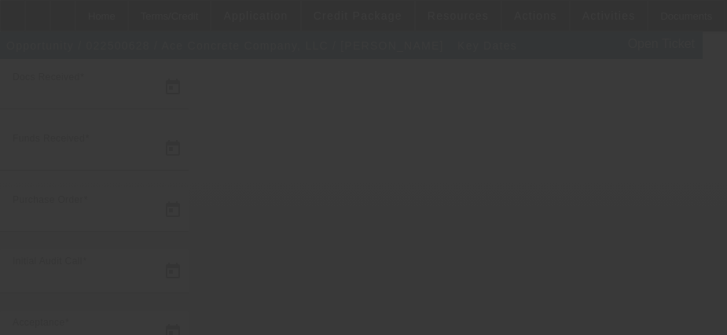
type input "[DATE]"
type input "8/11/2025"
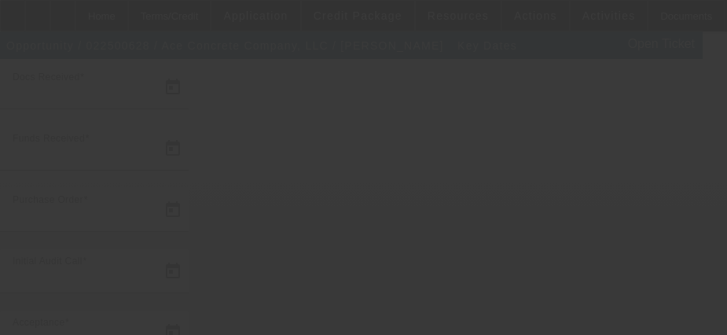
type input "9/1/2025"
type input "10/1/2025"
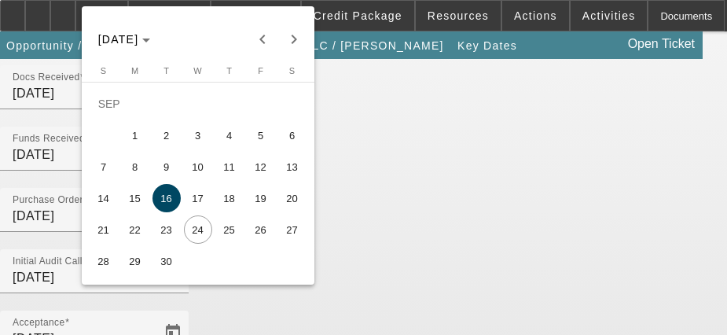
click at [256, 237] on span "26" at bounding box center [261, 229] width 28 height 28
type input "9/26/2025"
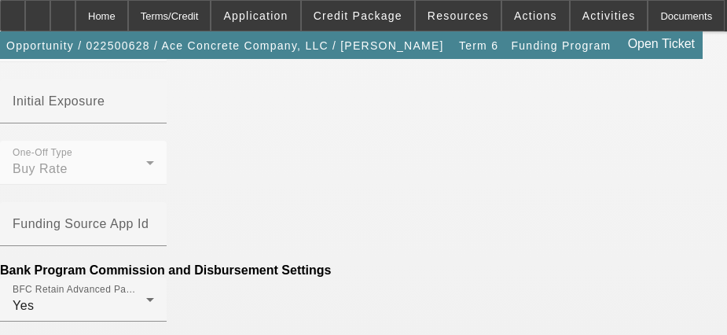
scroll to position [800, 0]
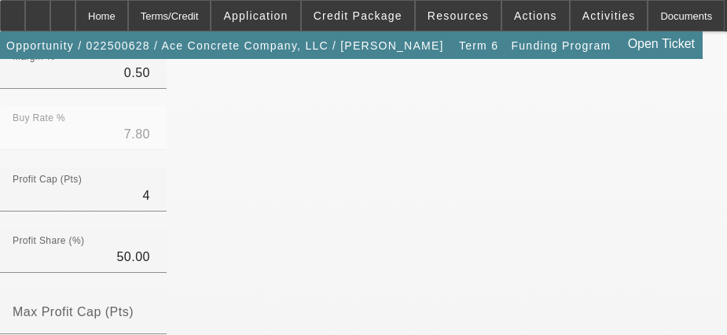
scroll to position [393, 0]
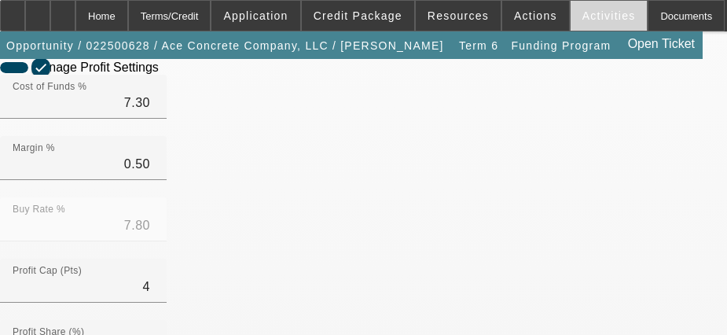
click at [582, 13] on span "Activities" at bounding box center [608, 15] width 53 height 13
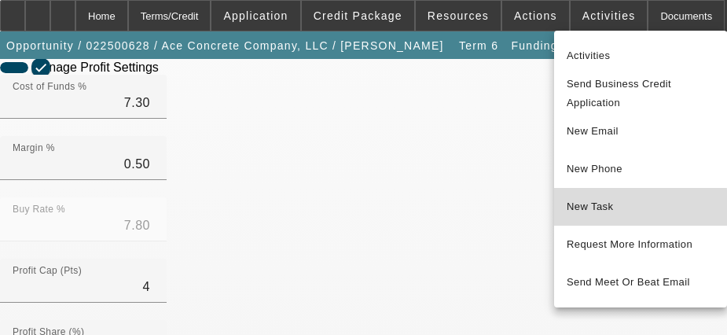
click at [615, 215] on span "New Task" at bounding box center [640, 206] width 148 height 19
